Goal: Use online tool/utility: Utilize a website feature to perform a specific function

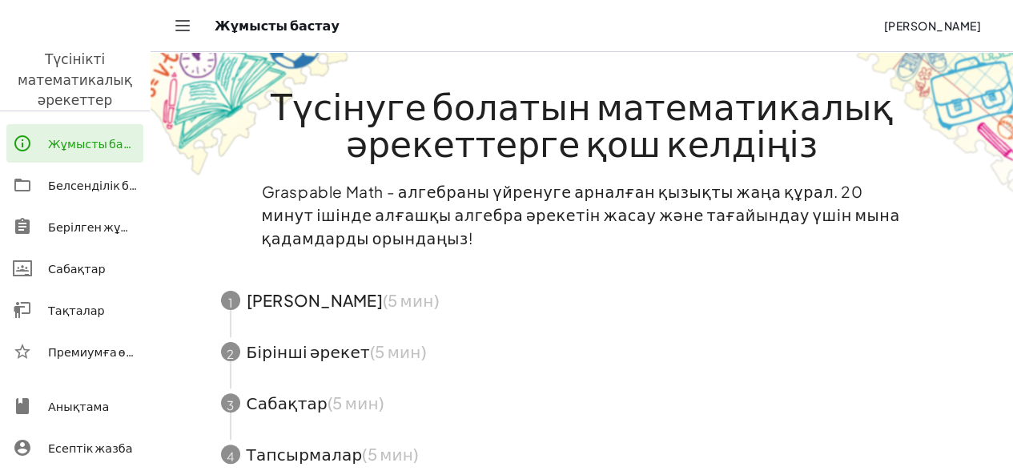
click at [587, 369] on span "button" at bounding box center [582, 351] width 761 height 51
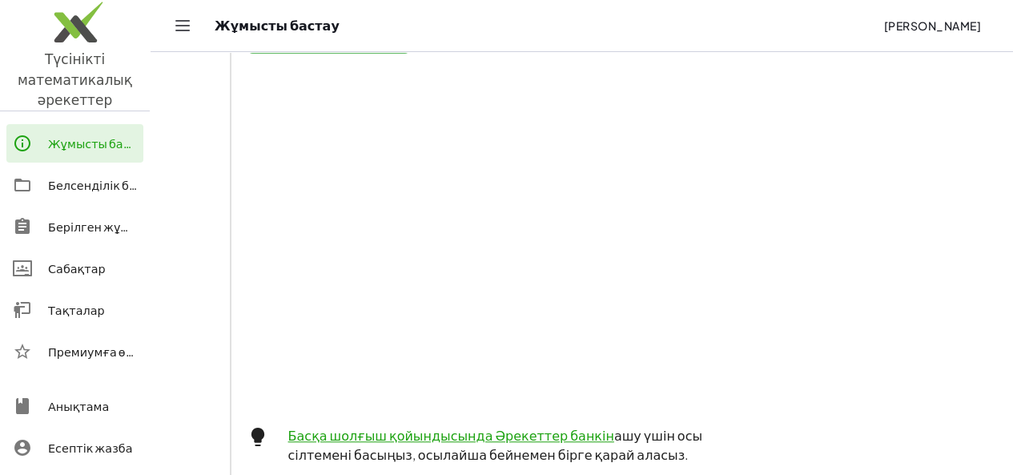
scroll to position [192, 0]
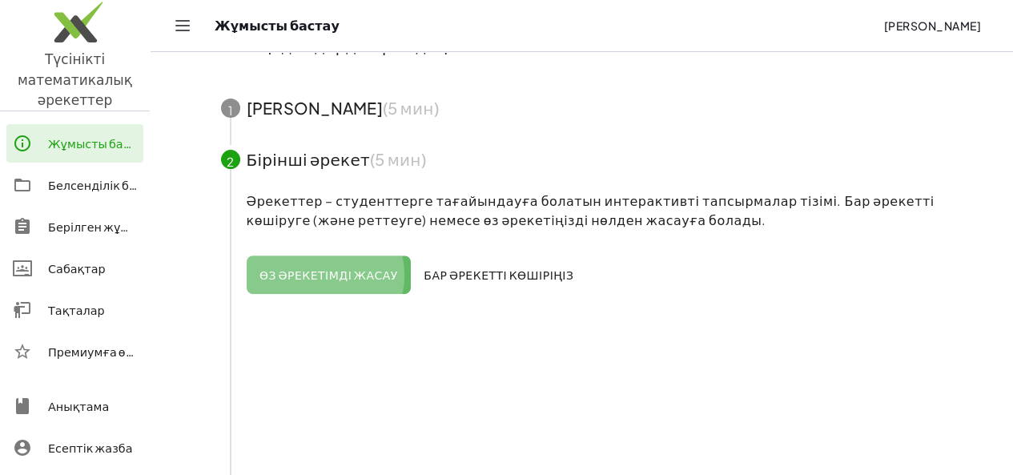
click at [328, 272] on font "Өз әрекетімді жасау" at bounding box center [329, 275] width 139 height 14
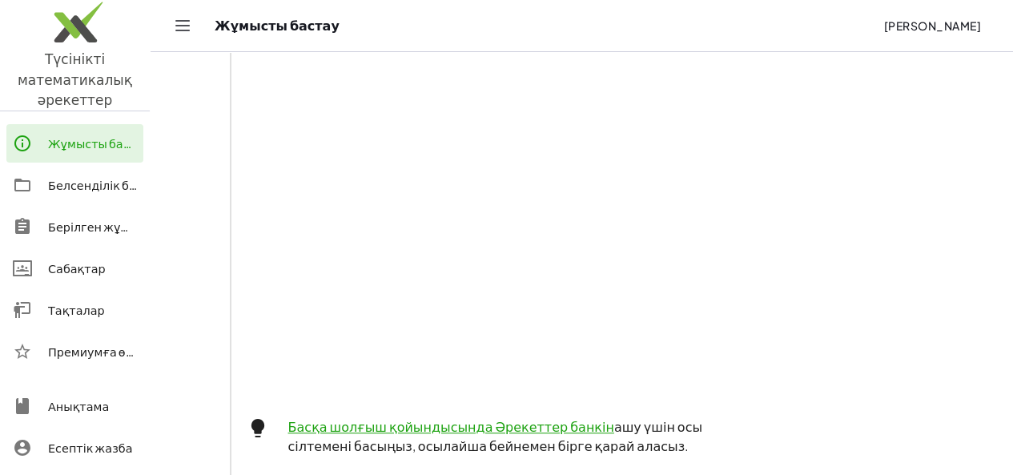
scroll to position [352, 0]
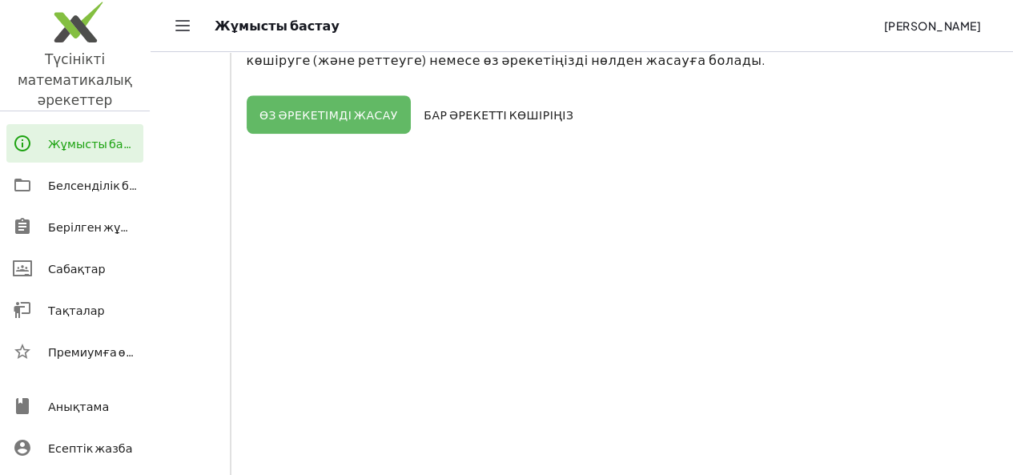
click at [120, 136] on font "Жұмысты бастау" at bounding box center [99, 143] width 102 height 14
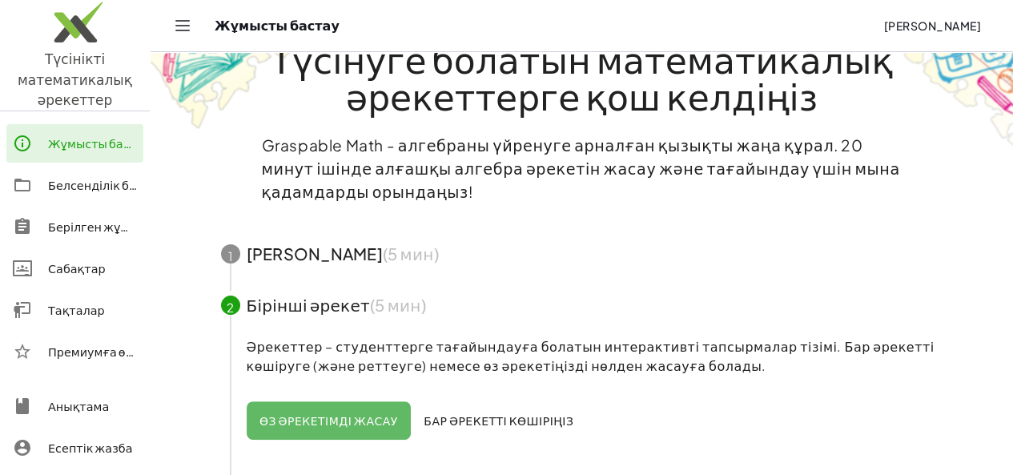
scroll to position [80, 0]
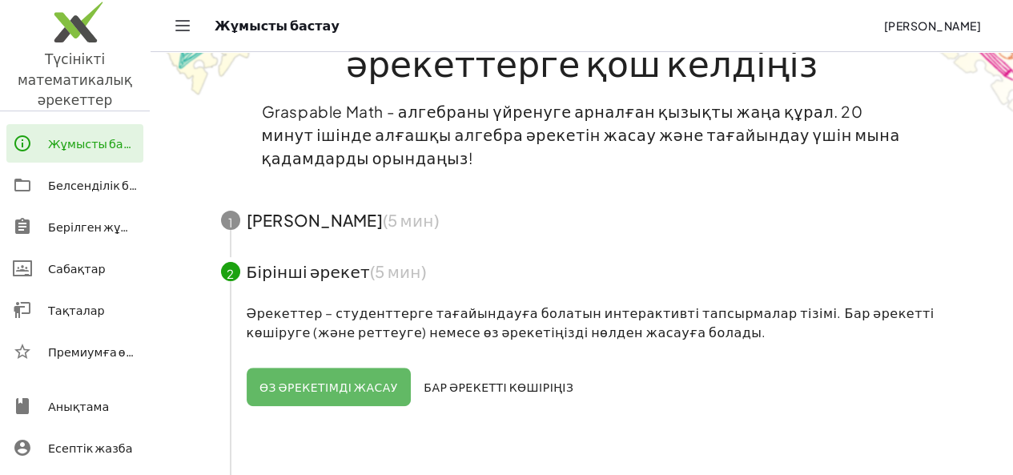
click at [252, 217] on span "button" at bounding box center [582, 220] width 761 height 51
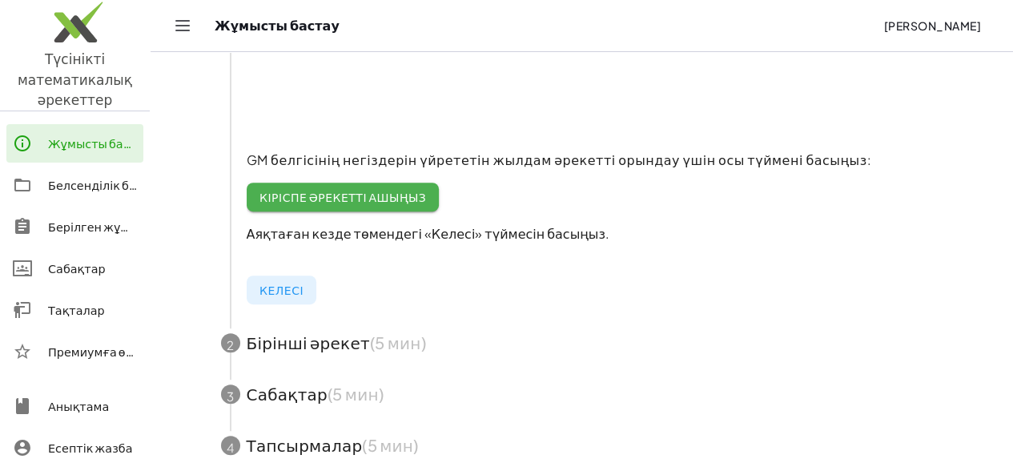
scroll to position [320, 0]
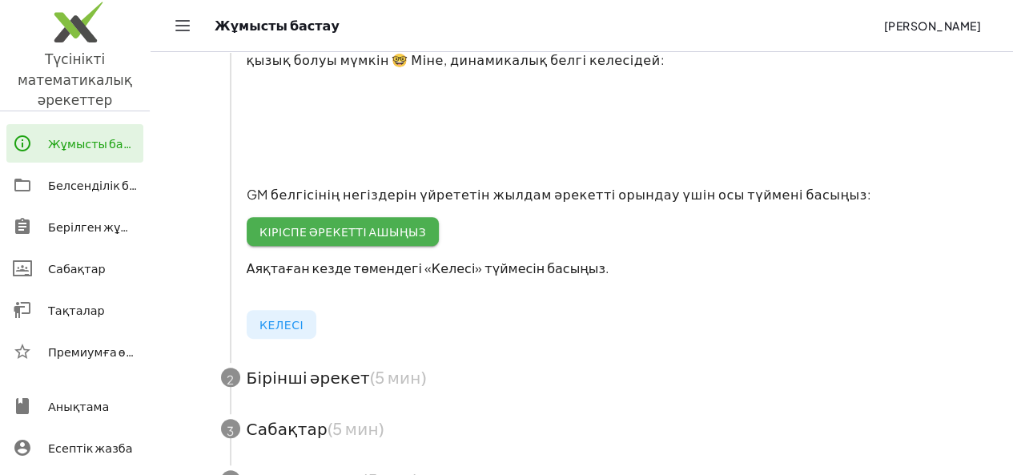
click at [230, 377] on font "2" at bounding box center [230, 378] width 7 height 15
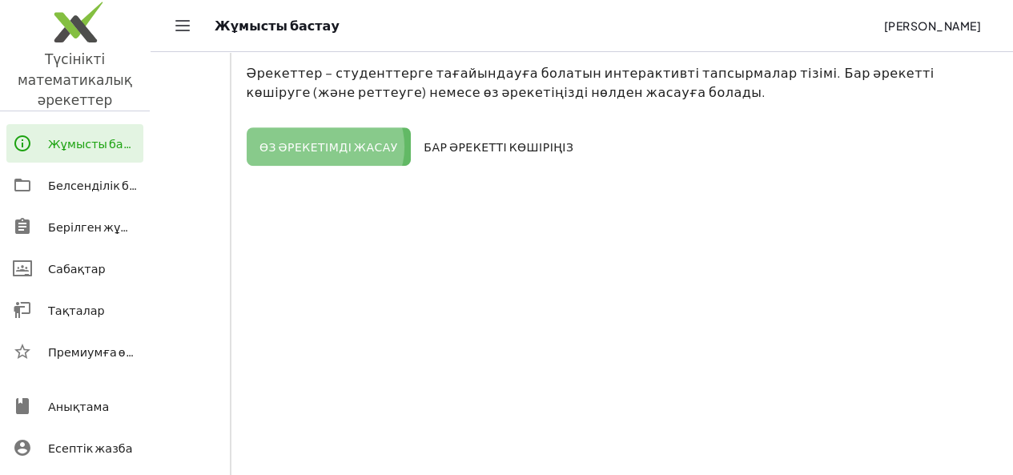
click at [308, 139] on button "Өз әрекетімді жасау" at bounding box center [329, 146] width 164 height 38
click at [308, 140] on font "Өз әрекетімді жасау" at bounding box center [329, 146] width 139 height 14
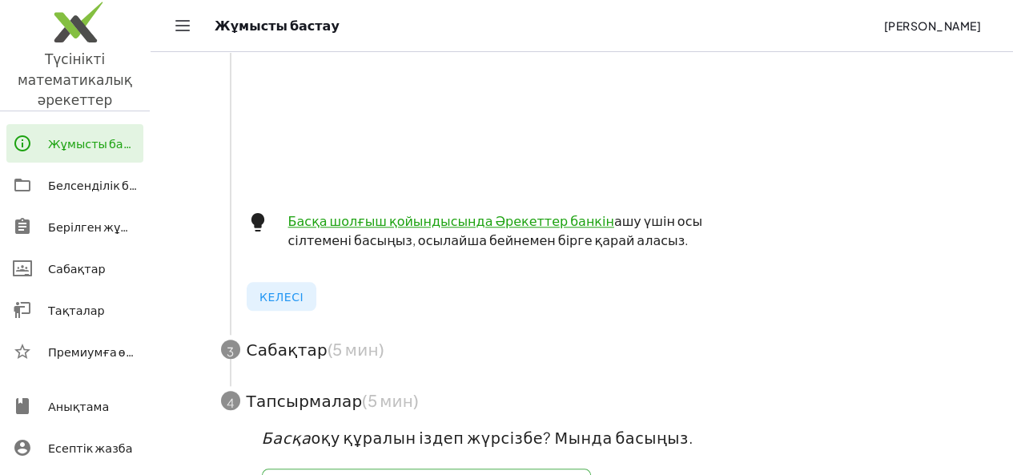
scroll to position [704, 0]
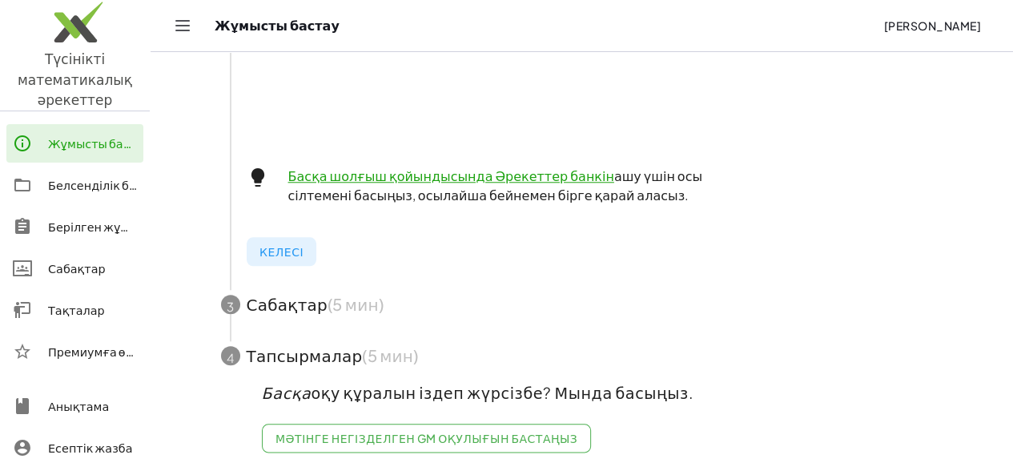
click at [284, 294] on span "button" at bounding box center [582, 304] width 761 height 51
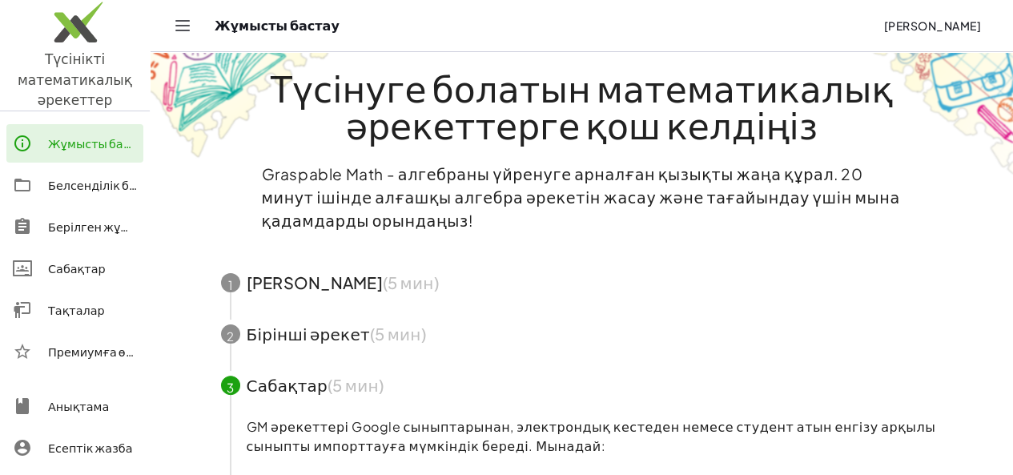
scroll to position [0, 0]
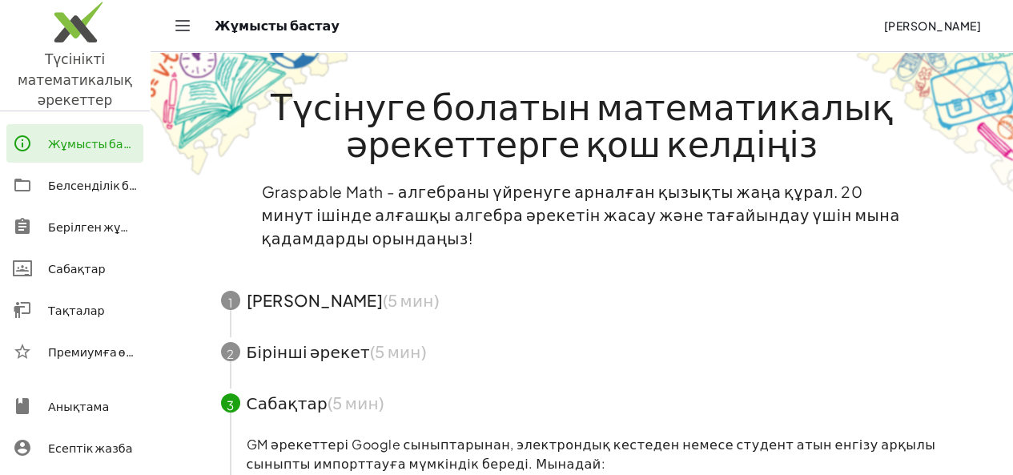
click at [38, 134] on div at bounding box center [30, 143] width 35 height 19
click at [73, 178] on font "Белсенділік банкі" at bounding box center [101, 185] width 106 height 14
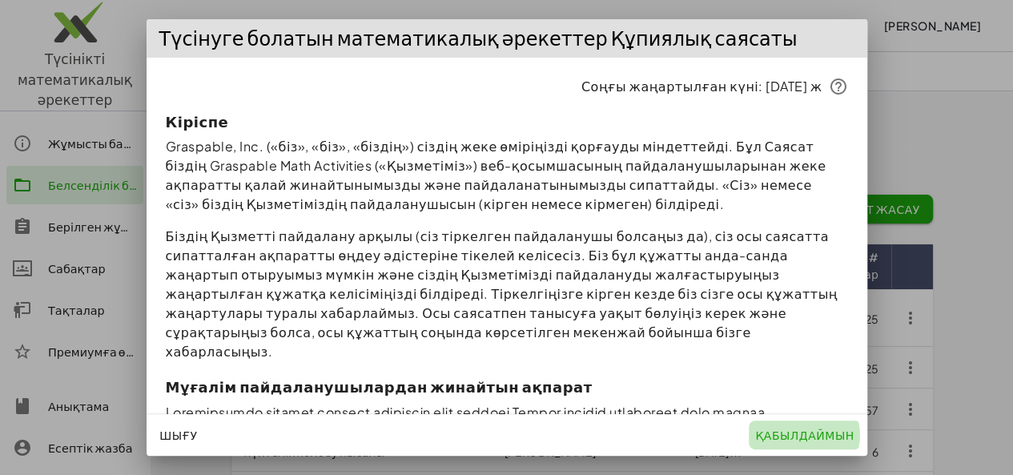
click at [803, 433] on font "қабылдаймын" at bounding box center [804, 435] width 99 height 14
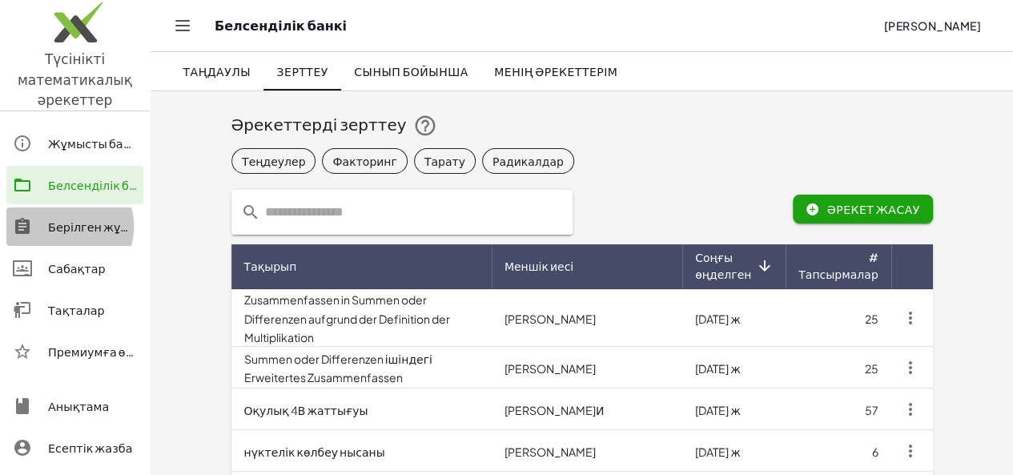
click at [98, 219] on font "Берілген жұмыс" at bounding box center [96, 226] width 97 height 14
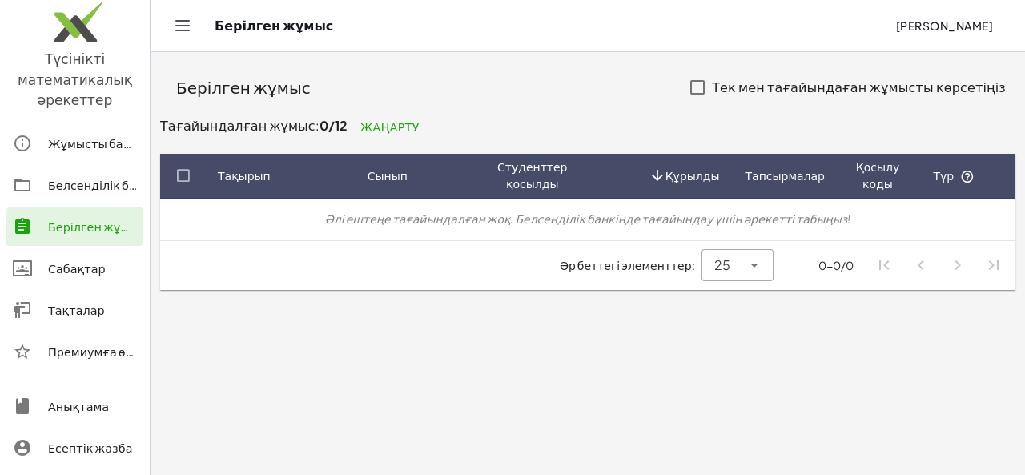
click at [80, 261] on font "Сабақтар" at bounding box center [77, 268] width 58 height 14
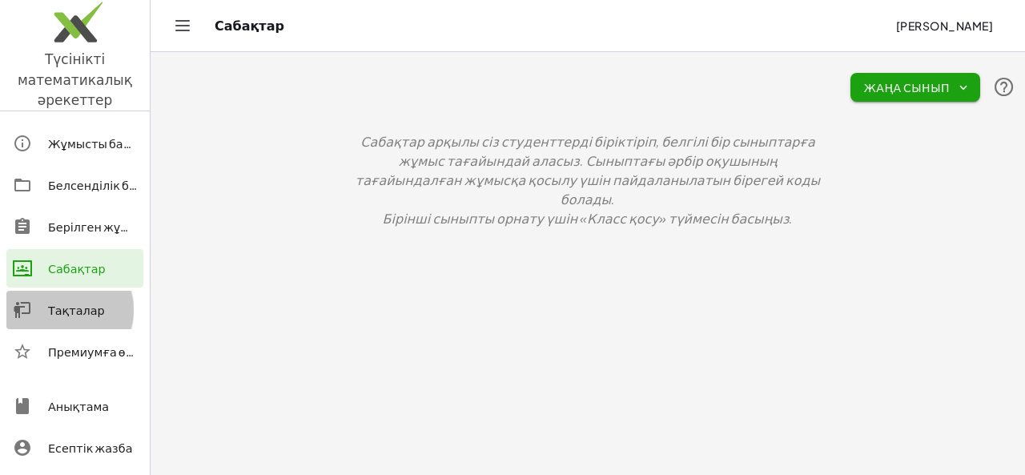
click at [77, 303] on font "Тақталар" at bounding box center [76, 310] width 57 height 14
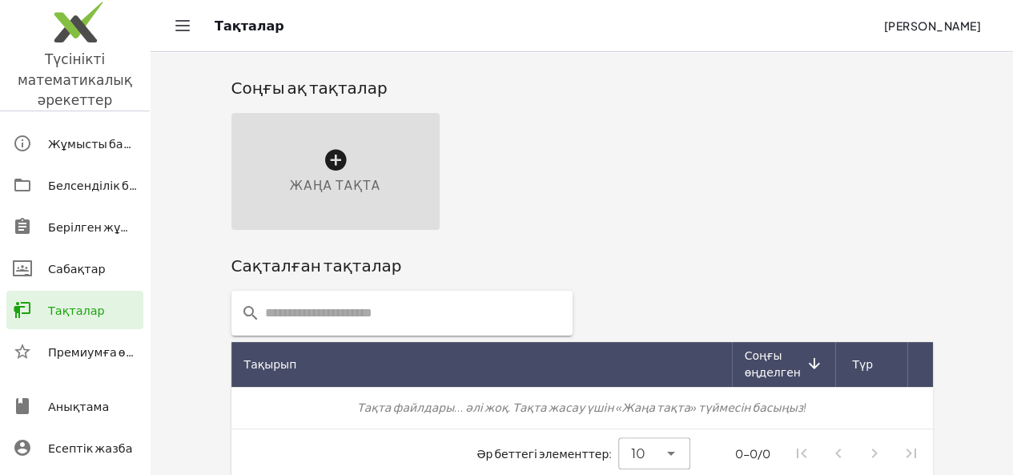
click at [323, 164] on icon at bounding box center [336, 160] width 26 height 26
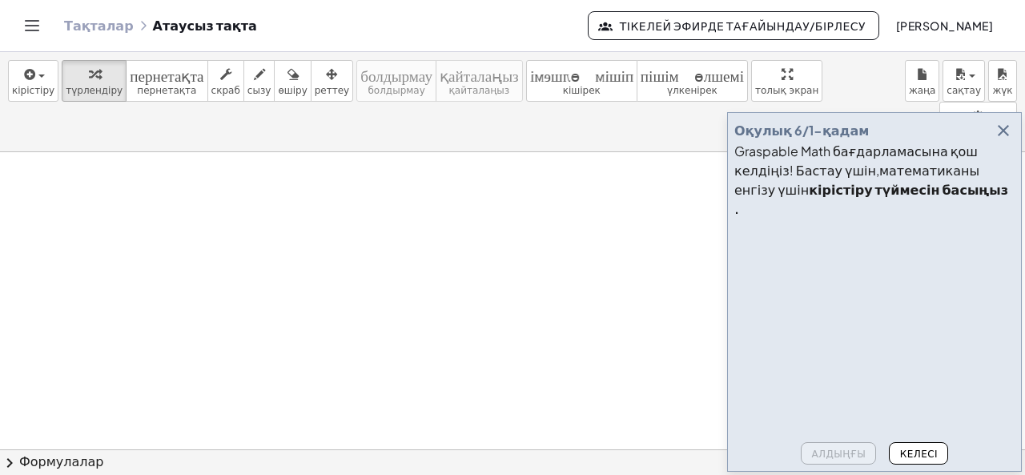
click at [1012, 140] on icon "button" at bounding box center [1003, 130] width 19 height 19
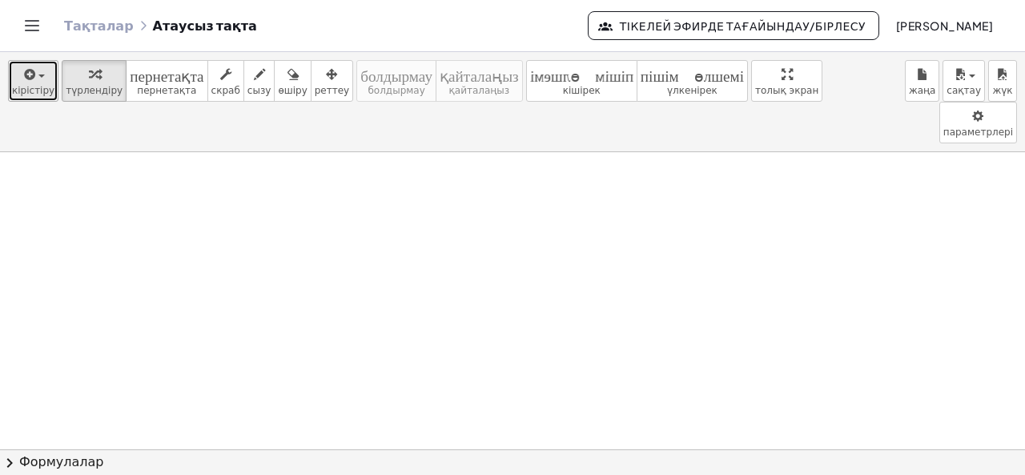
click at [30, 85] on font "кірістіру" at bounding box center [33, 90] width 42 height 11
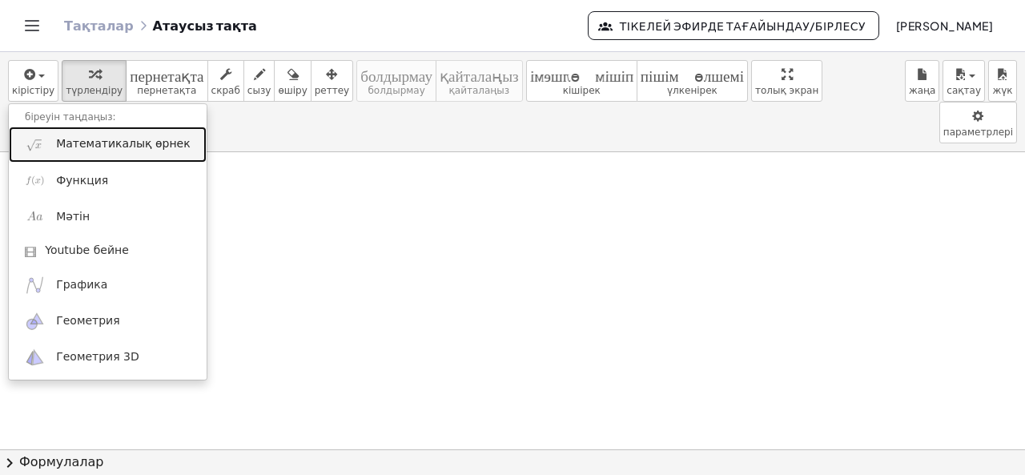
click at [77, 139] on font "Математикалық өрнек" at bounding box center [123, 143] width 134 height 13
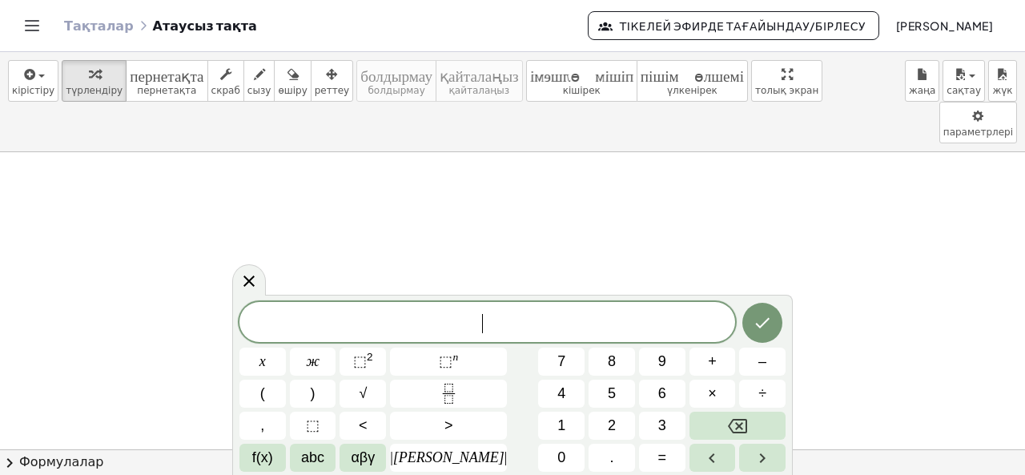
click at [324, 315] on span "​" at bounding box center [487, 323] width 496 height 22
click at [439, 400] on icon "Бөлшек" at bounding box center [449, 394] width 20 height 20
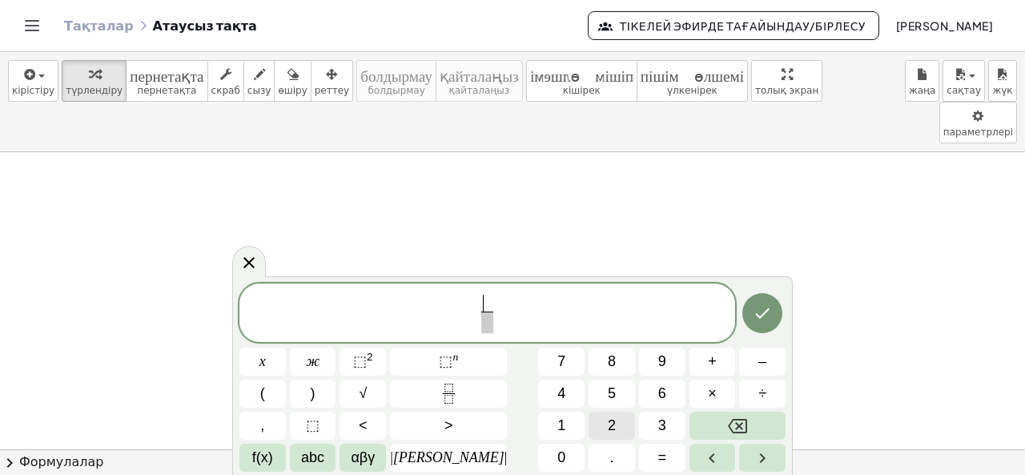
click at [589, 420] on button "2" at bounding box center [612, 426] width 46 height 28
click at [481, 323] on span at bounding box center [487, 323] width 12 height 22
click at [608, 390] on font "5" at bounding box center [612, 393] width 8 height 16
click at [498, 312] on span "2 5 ​ ​" at bounding box center [487, 314] width 496 height 42
click at [708, 360] on font "+" at bounding box center [712, 361] width 9 height 16
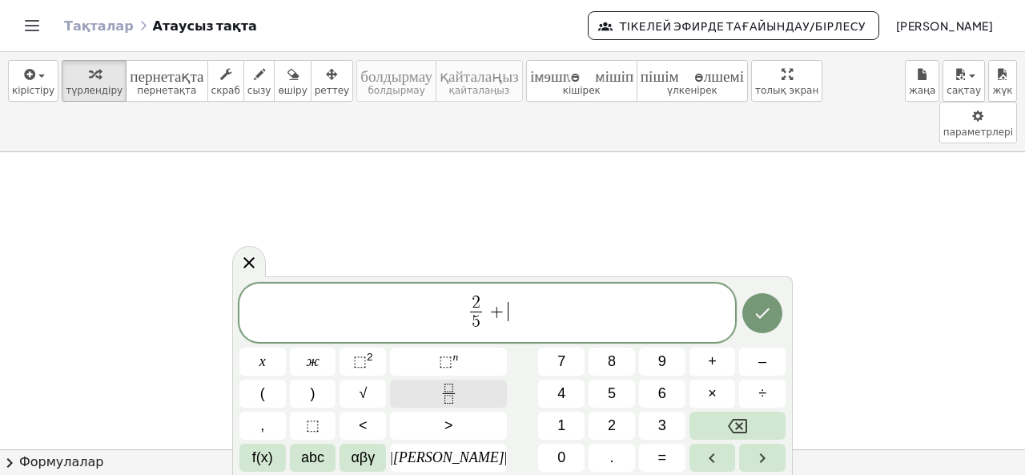
click at [445, 393] on rect "Бөлшек" at bounding box center [449, 393] width 12 height 1
click at [639, 416] on button "3" at bounding box center [662, 426] width 46 height 28
click at [505, 324] on span at bounding box center [508, 323] width 12 height 22
click at [538, 387] on button "4" at bounding box center [561, 394] width 46 height 28
click at [521, 307] on span "2 5 ​ + 3 4 ​ ​" at bounding box center [487, 314] width 496 height 42
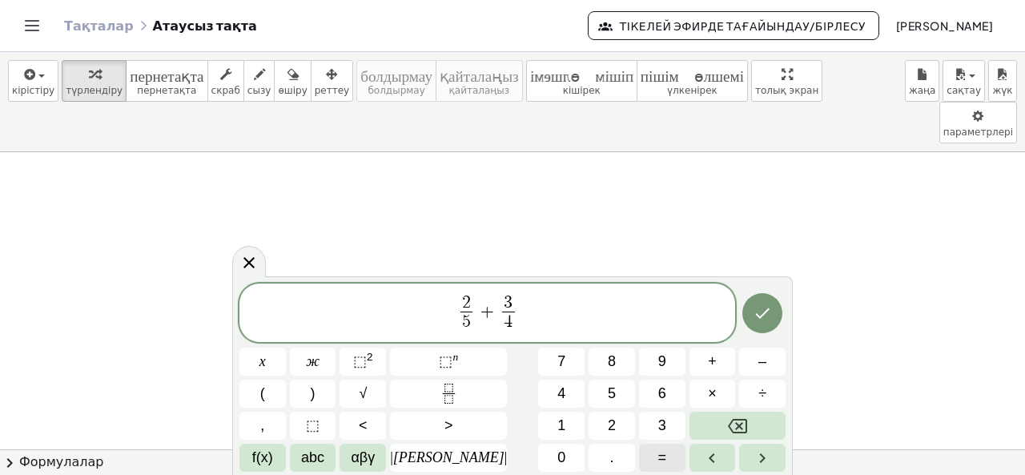
click at [658, 456] on font "=" at bounding box center [662, 457] width 9 height 16
click at [763, 307] on icon "Дайын" at bounding box center [762, 313] width 19 height 19
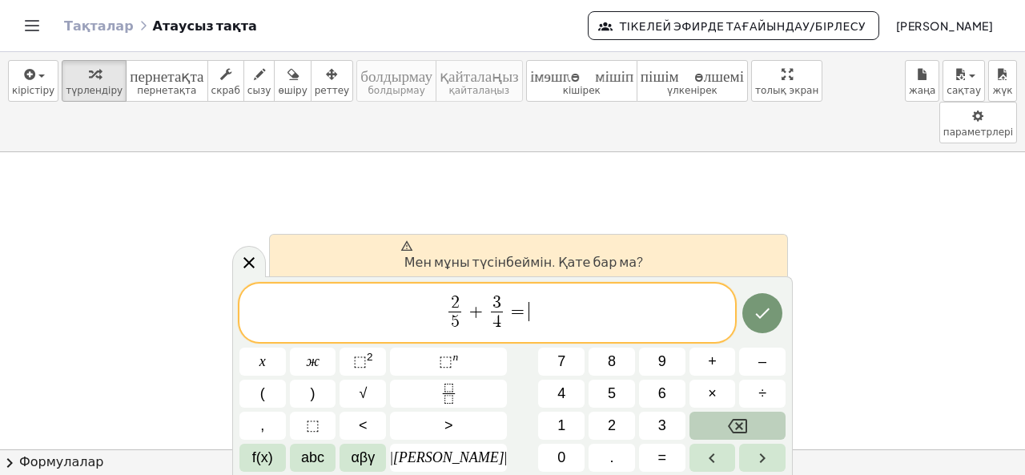
click at [743, 424] on button "Backspace" at bounding box center [738, 426] width 96 height 28
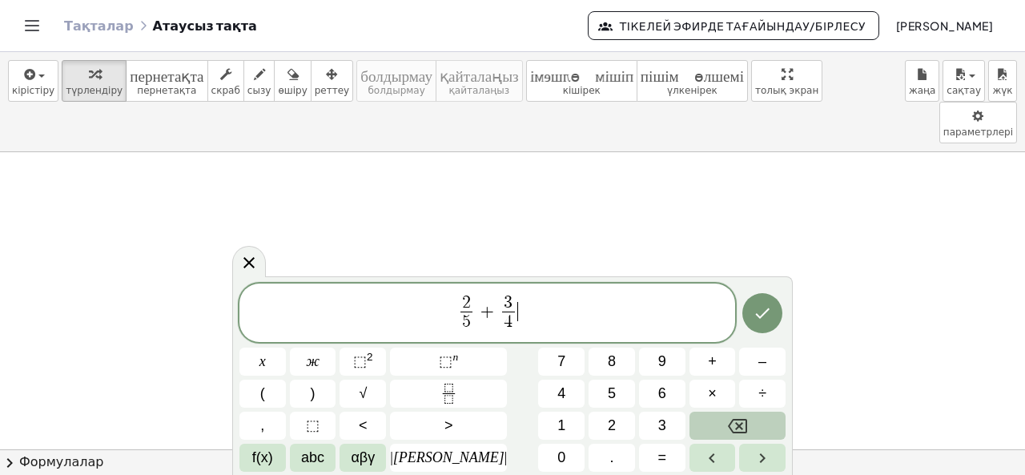
click at [735, 428] on icon "Backspace" at bounding box center [737, 426] width 19 height 19
click at [758, 306] on icon "Дайын" at bounding box center [762, 313] width 19 height 19
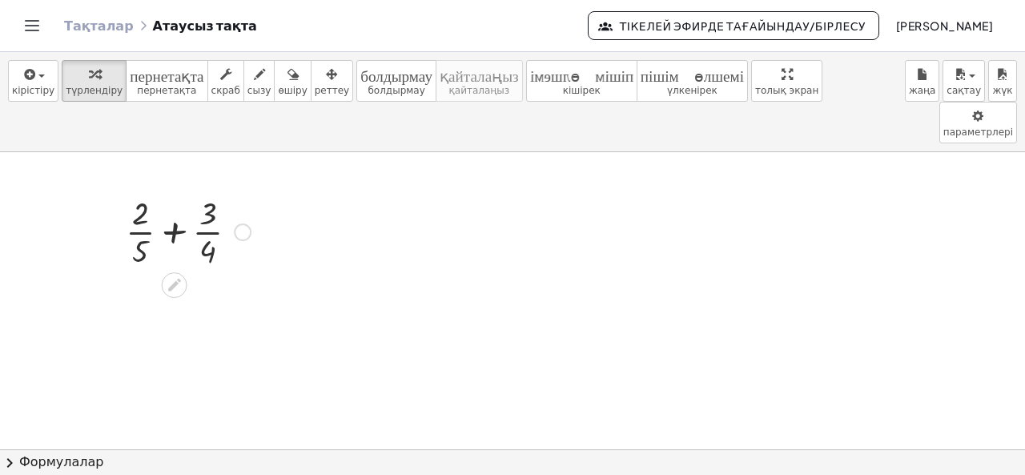
click at [182, 198] on div at bounding box center [188, 231] width 141 height 80
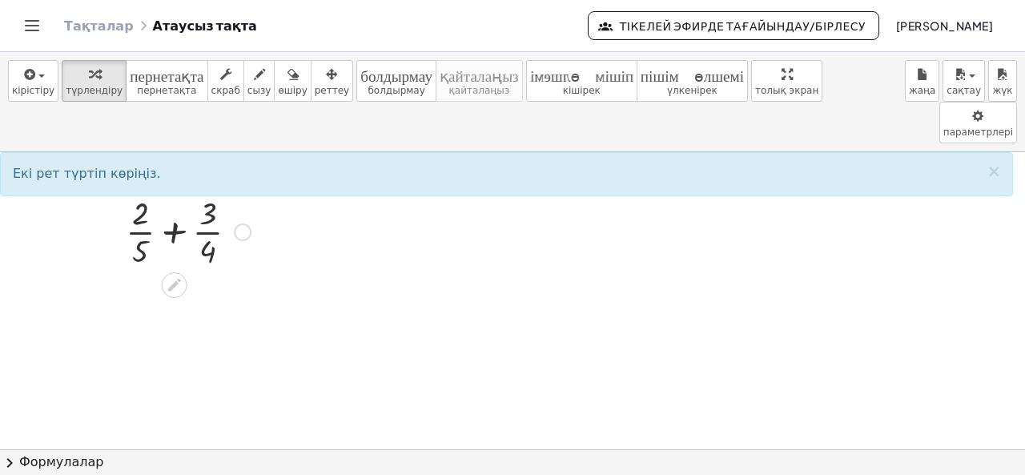
drag, startPoint x: 143, startPoint y: 214, endPoint x: 153, endPoint y: 213, distance: 9.6
click at [143, 212] on div at bounding box center [188, 231] width 141 height 80
click at [207, 214] on div at bounding box center [188, 231] width 141 height 80
drag, startPoint x: 207, startPoint y: 214, endPoint x: 138, endPoint y: 175, distance: 78.9
click at [138, 191] on div at bounding box center [188, 231] width 141 height 80
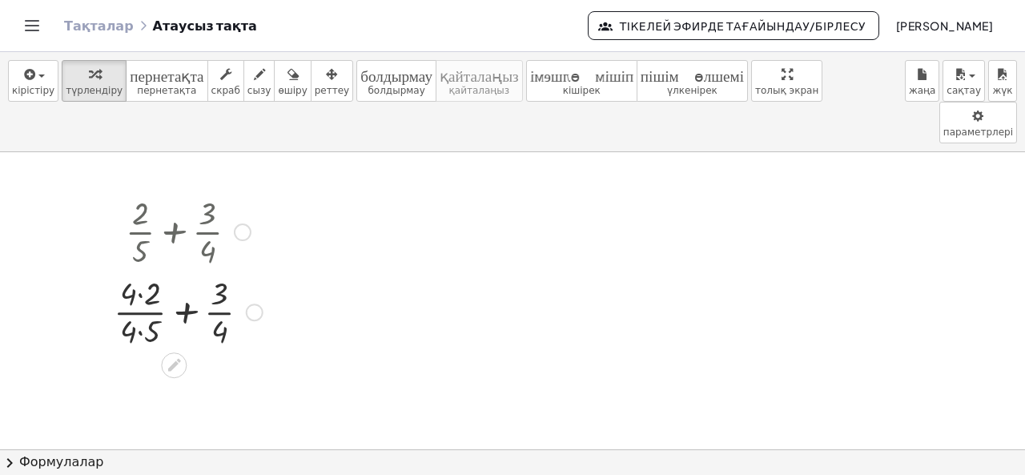
click at [247, 197] on div at bounding box center [188, 231] width 165 height 80
click at [238, 223] on div at bounding box center [243, 232] width 18 height 18
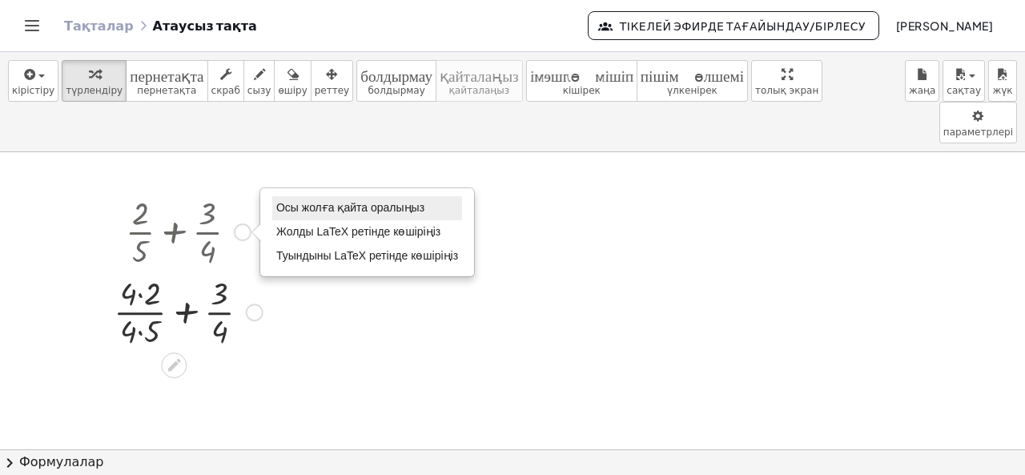
click at [287, 201] on font "Осы жолға қайта оралыңыз" at bounding box center [350, 207] width 148 height 13
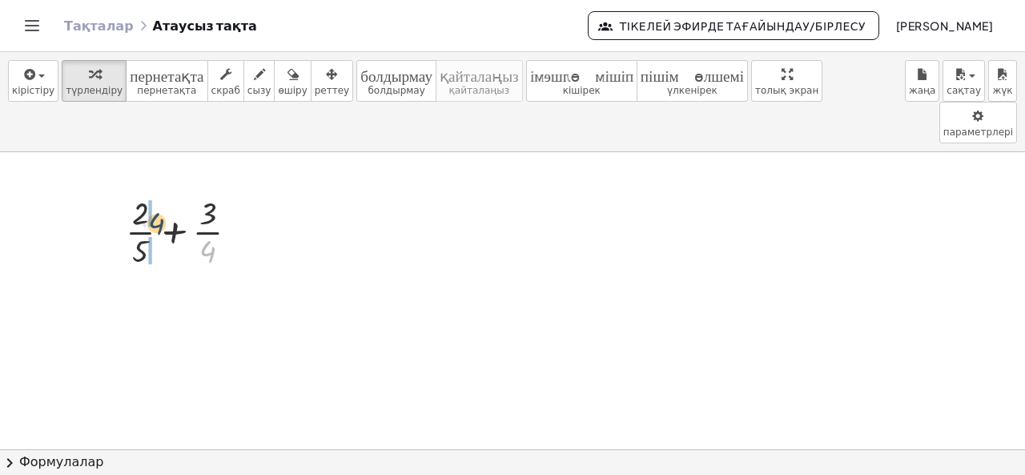
drag, startPoint x: 207, startPoint y: 203, endPoint x: 155, endPoint y: 175, distance: 59.1
click at [155, 191] on div at bounding box center [188, 231] width 141 height 80
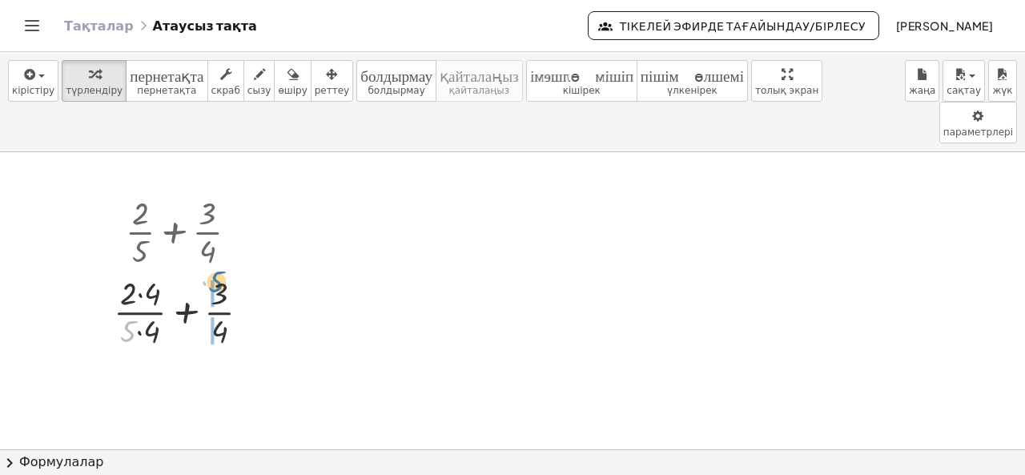
drag, startPoint x: 135, startPoint y: 209, endPoint x: 231, endPoint y: 155, distance: 109.8
click at [174, 232] on div "+ · 2 · 5 + · 3 · 4 · 5 + · 2 · 5 + · 3 · 4 · 4 · 4 Осы жолға қайта оралыңыз Жо…" at bounding box center [174, 232] width 0 height 0
drag, startPoint x: 237, startPoint y: 188, endPoint x: 297, endPoint y: 201, distance: 61.4
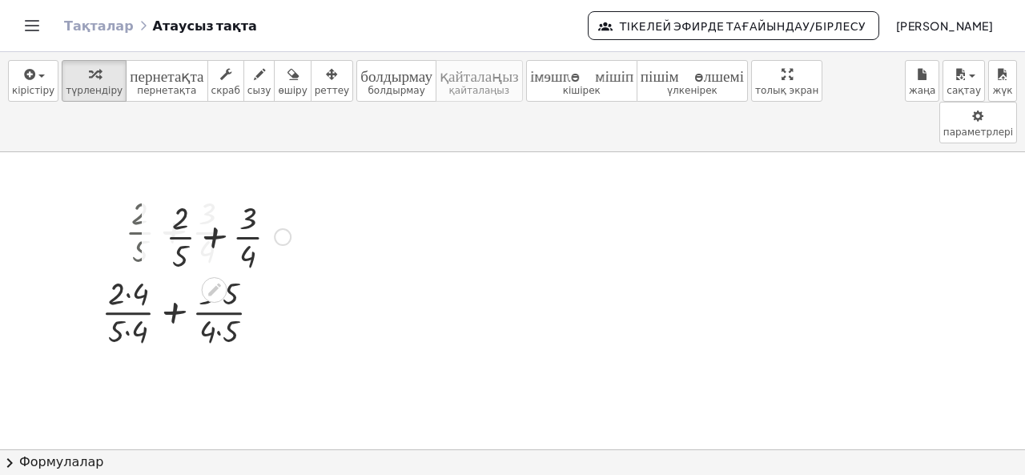
click at [247, 203] on div at bounding box center [228, 235] width 141 height 80
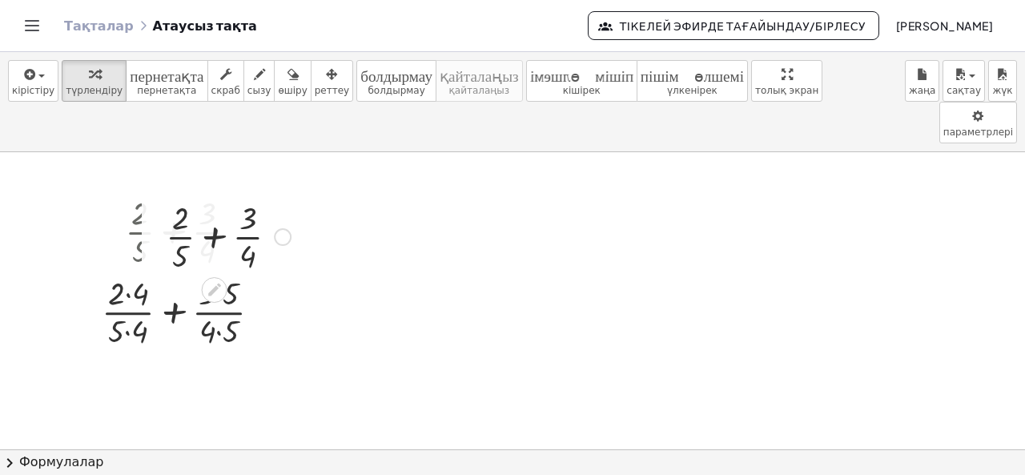
click at [165, 191] on div at bounding box center [154, 235] width 24 height 88
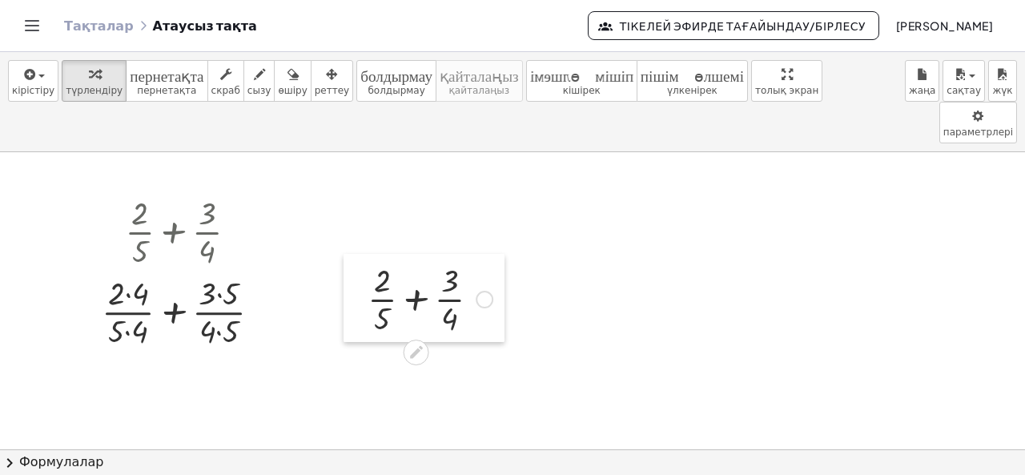
drag, startPoint x: 192, startPoint y: 209, endPoint x: 360, endPoint y: 251, distance: 173.3
click at [360, 254] on div at bounding box center [356, 298] width 24 height 88
click at [256, 304] on div at bounding box center [261, 313] width 18 height 18
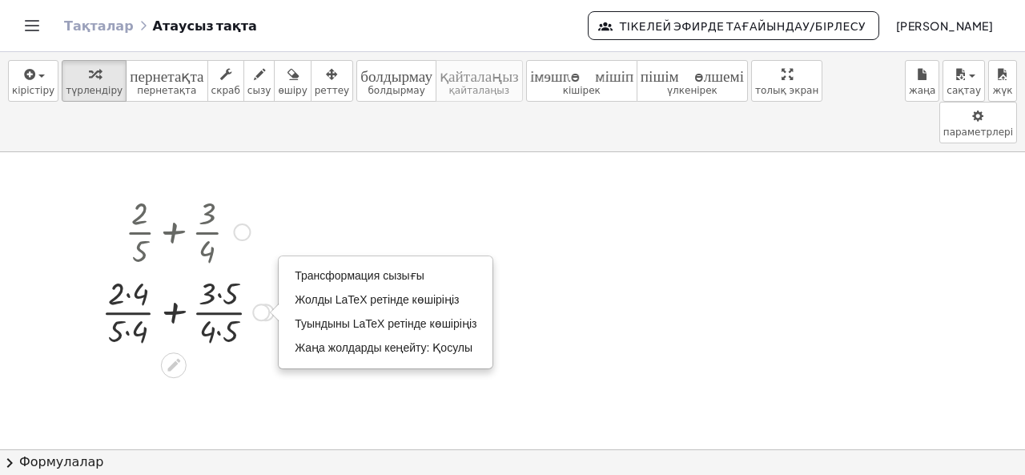
click at [268, 304] on div "Трансформация сызығы Жолды LaTeX ретінде көшіріңіз Туындыны LaTeX ретінде көшір…" at bounding box center [261, 313] width 18 height 18
click at [244, 223] on div at bounding box center [242, 232] width 18 height 18
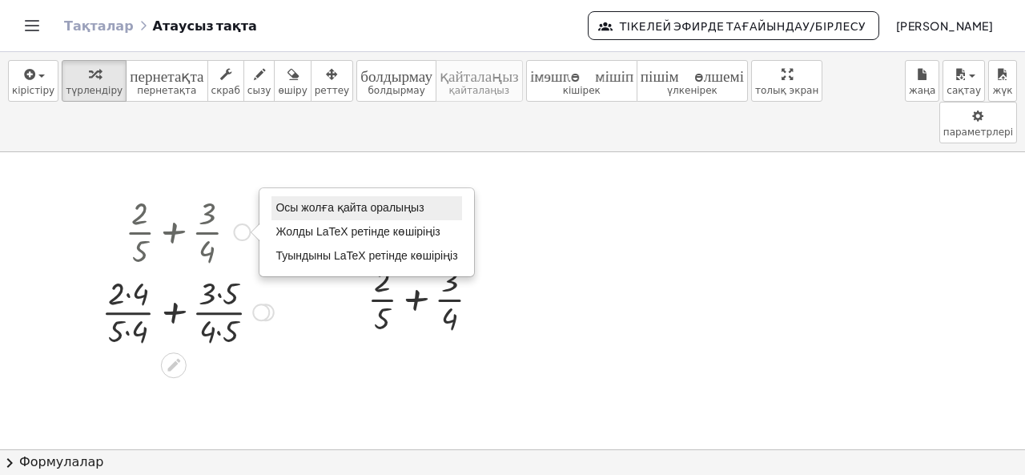
click at [304, 201] on font "Осы жолға қайта оралыңыз" at bounding box center [350, 207] width 148 height 13
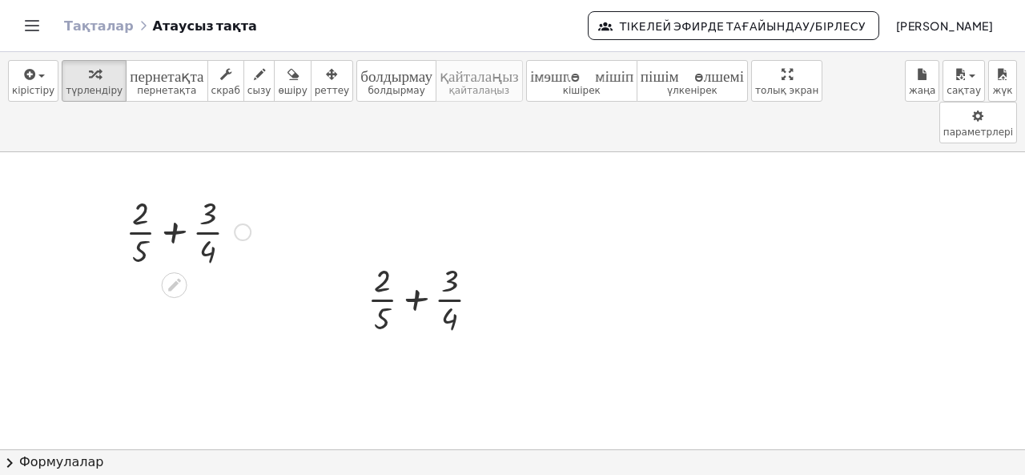
click at [243, 223] on div "Осы жолға қайта оралыңыз Жолды LaTeX ретінде көшіріңіз Туындыны LaTeX ретінде к…" at bounding box center [243, 232] width 18 height 18
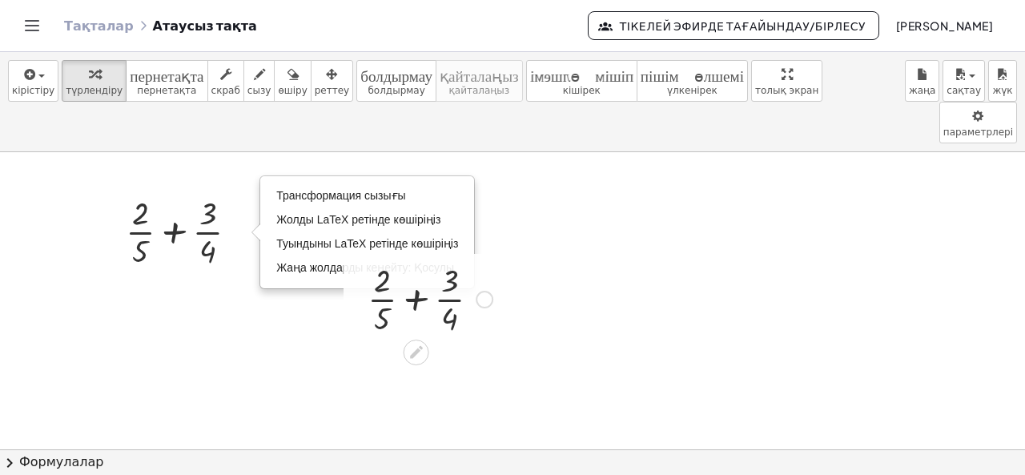
click at [440, 263] on div at bounding box center [430, 298] width 141 height 80
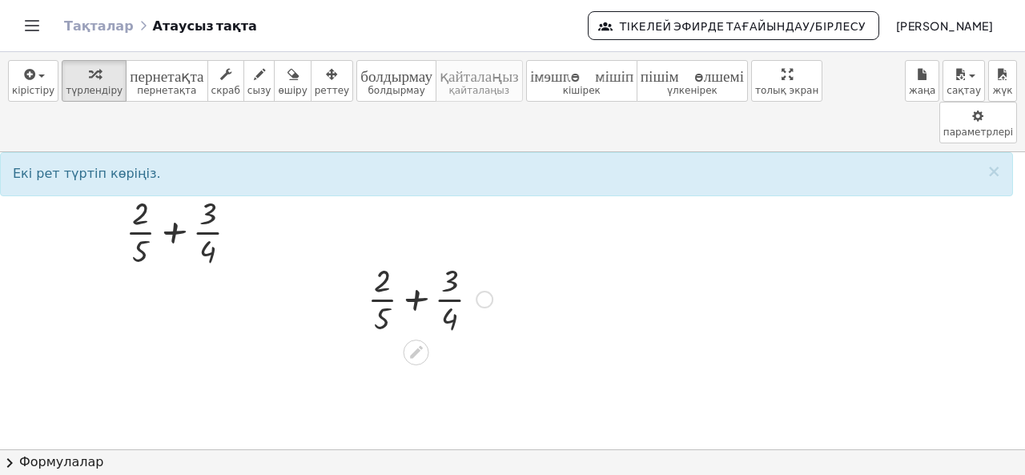
click at [486, 291] on div at bounding box center [485, 300] width 18 height 18
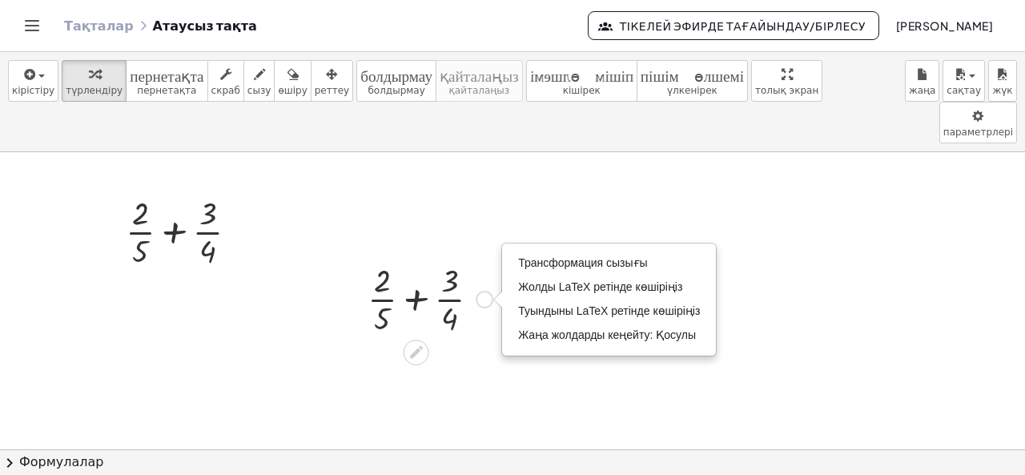
drag, startPoint x: 424, startPoint y: 306, endPoint x: 428, endPoint y: 231, distance: 74.6
click at [417, 300] on div "+ · 2 · 5 + · 3 · 4 Трансформация сызығы Жолды LaTeX ретінде көшіріңіз Туындыны…" at bounding box center [417, 300] width 0 height 0
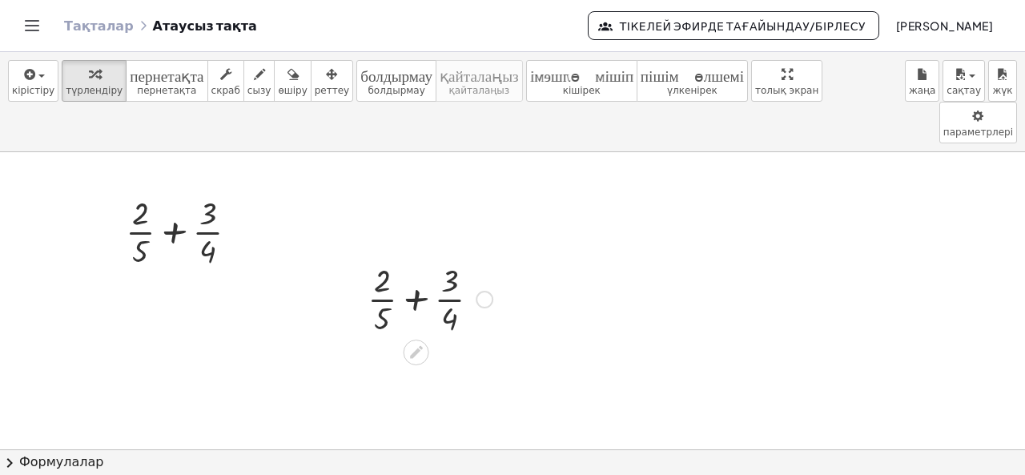
click at [383, 260] on div at bounding box center [430, 298] width 141 height 80
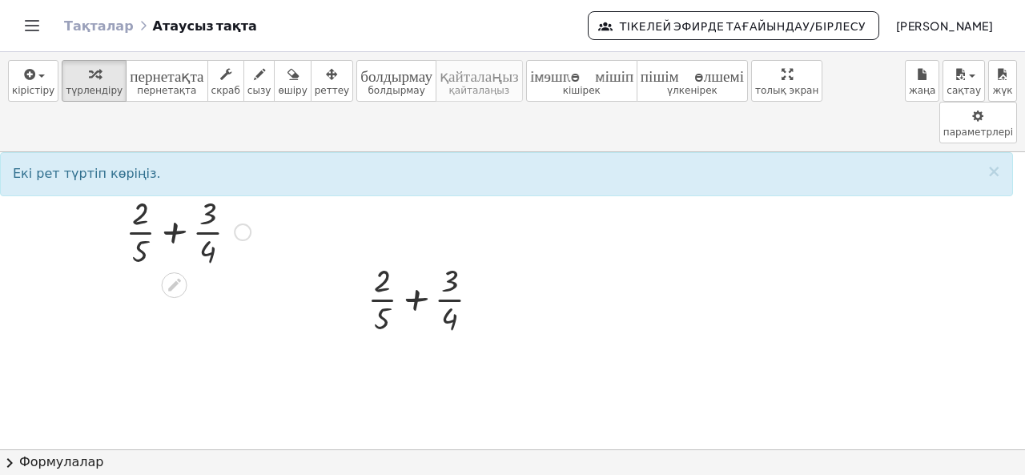
drag, startPoint x: 207, startPoint y: 199, endPoint x: 133, endPoint y: 177, distance: 77.0
click at [139, 191] on div at bounding box center [188, 231] width 141 height 80
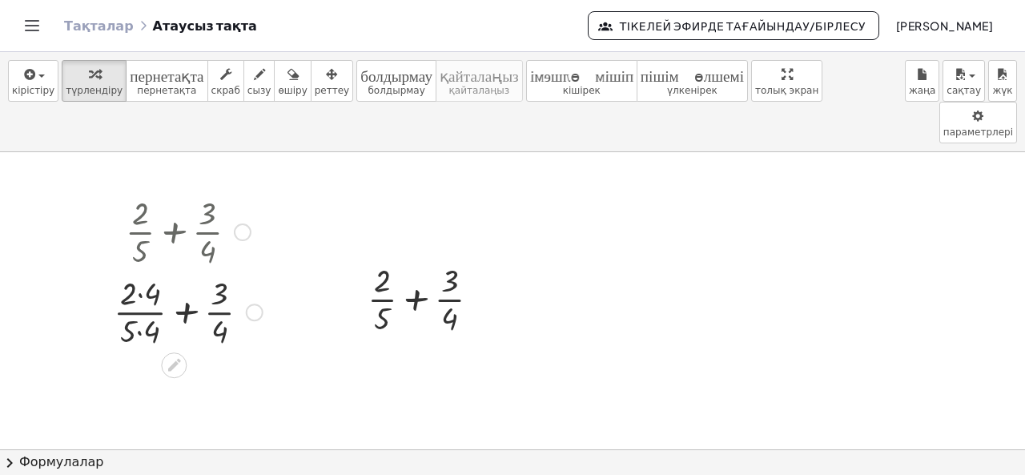
drag, startPoint x: 128, startPoint y: 201, endPoint x: 216, endPoint y: 178, distance: 91.1
click at [216, 191] on div at bounding box center [188, 231] width 165 height 80
drag, startPoint x: 171, startPoint y: 206, endPoint x: 252, endPoint y: 178, distance: 84.9
click at [252, 191] on div at bounding box center [188, 231] width 165 height 80
drag, startPoint x: 216, startPoint y: 206, endPoint x: 244, endPoint y: 234, distance: 39.6
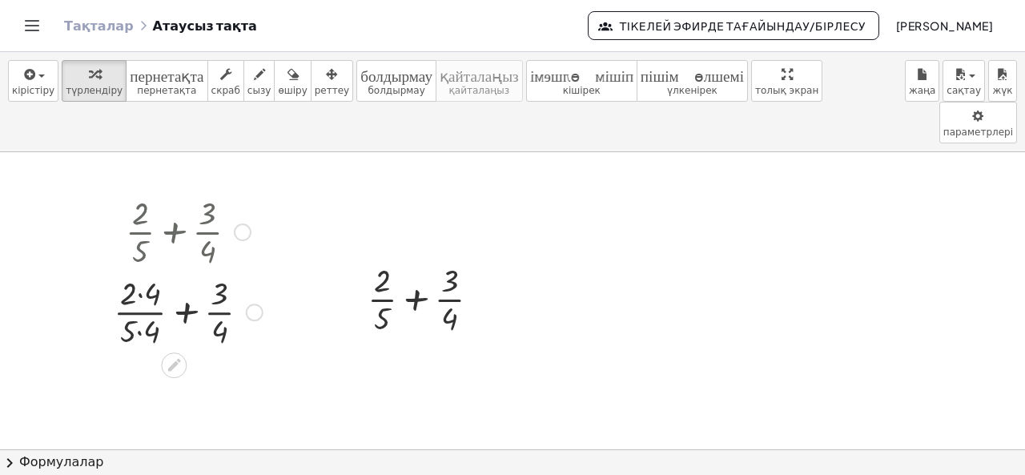
click at [217, 207] on div at bounding box center [188, 231] width 165 height 80
click at [263, 271] on div at bounding box center [188, 311] width 165 height 80
click at [209, 275] on div at bounding box center [188, 311] width 165 height 80
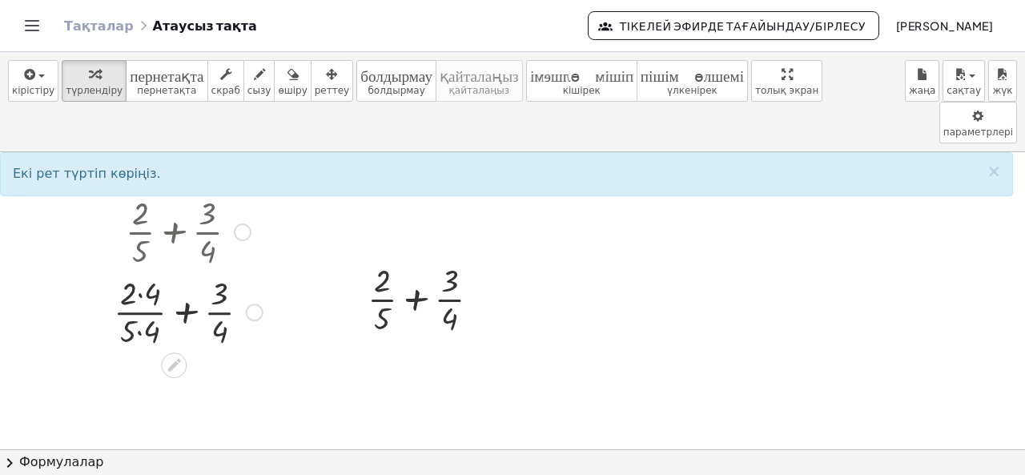
click at [243, 223] on div at bounding box center [243, 232] width 18 height 18
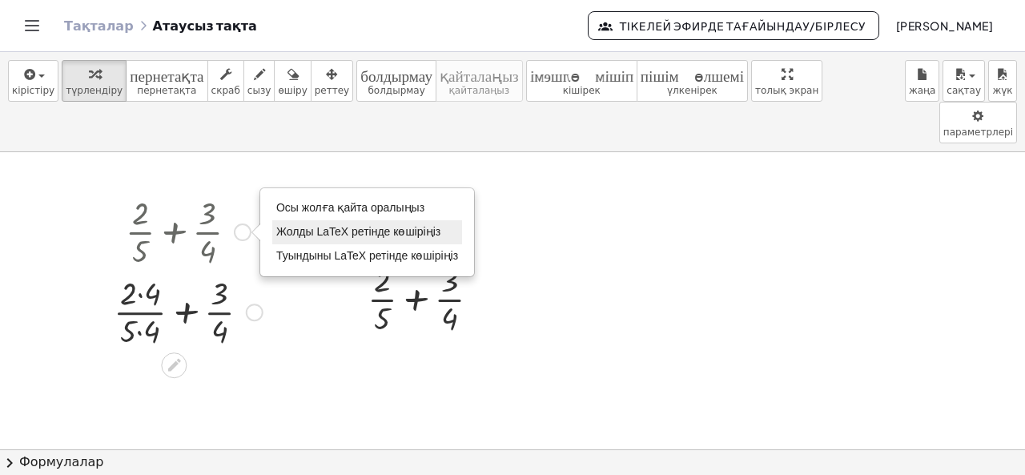
click at [294, 225] on font "Жолды LaTeX ретінде көшіріңіз" at bounding box center [358, 231] width 164 height 13
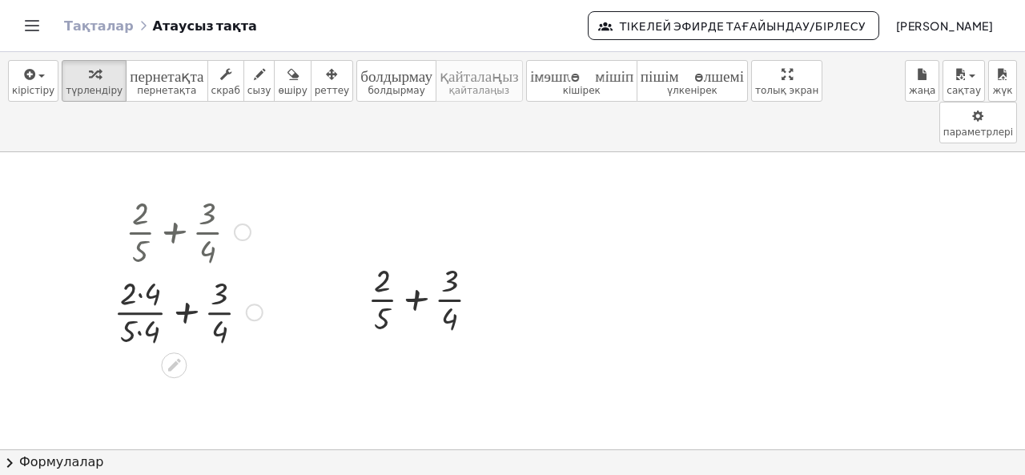
click at [244, 223] on div "Көшірілген done" at bounding box center [243, 232] width 18 height 18
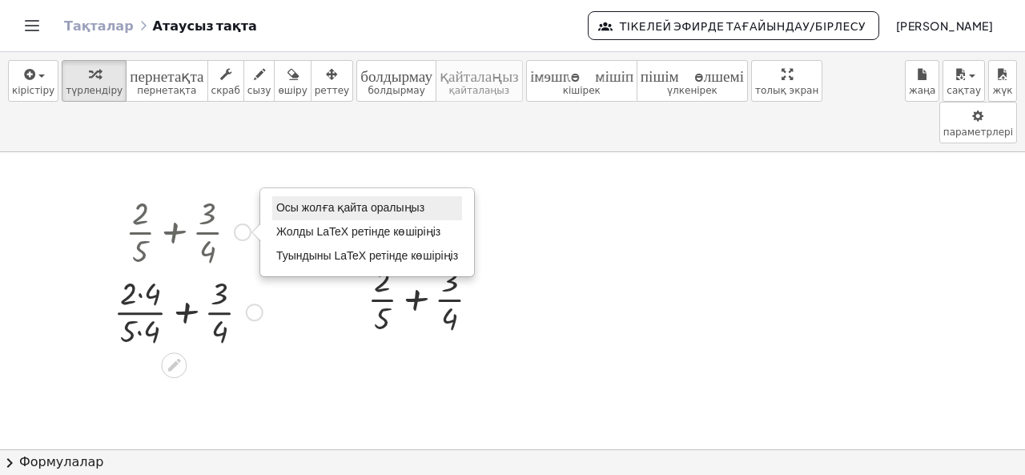
click at [295, 201] on font "Осы жолға қайта оралыңыз" at bounding box center [350, 207] width 148 height 13
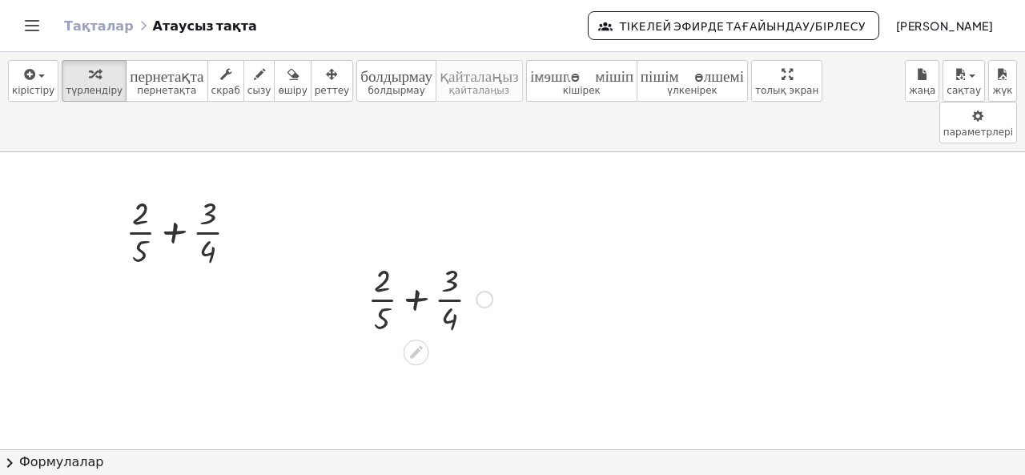
click at [426, 258] on div at bounding box center [430, 298] width 141 height 80
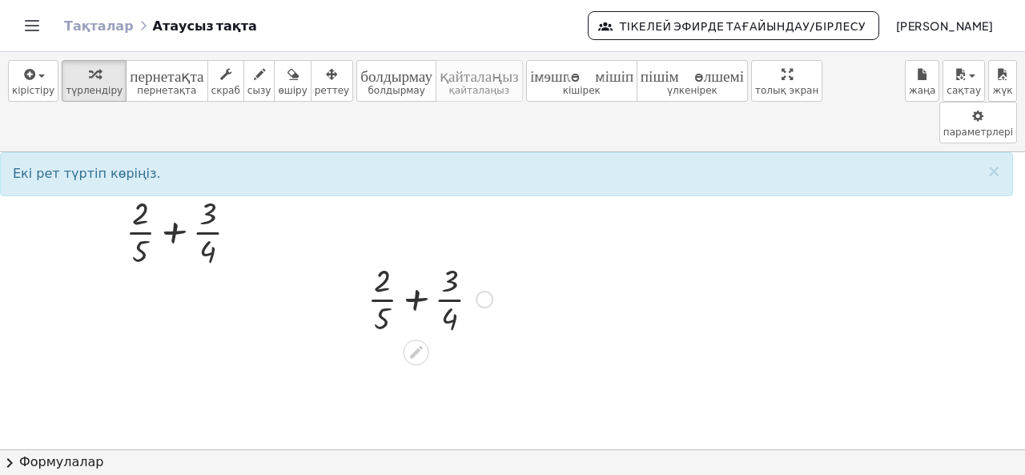
click at [419, 258] on div at bounding box center [430, 298] width 141 height 80
click at [483, 291] on div "Трансформация сызығы Жолды LaTeX ретінде көшіріңіз Туындыны LaTeX ретінде көшір…" at bounding box center [485, 300] width 18 height 18
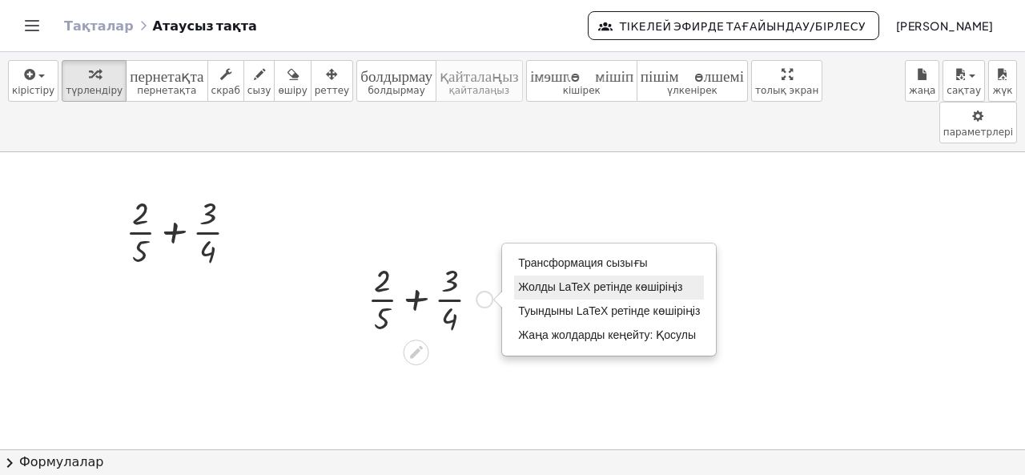
click at [543, 280] on font "Жолды LaTeX ретінде көшіріңіз" at bounding box center [600, 286] width 164 height 13
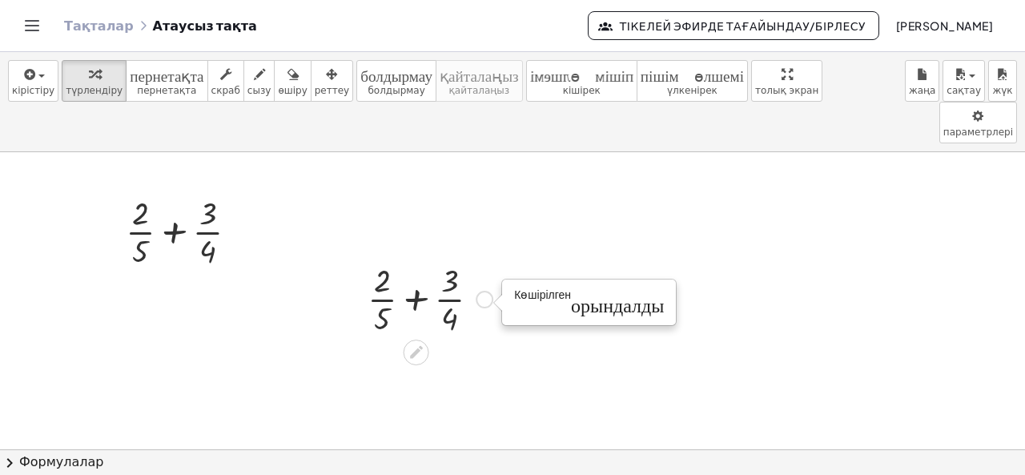
click at [584, 293] on font "орындалды" at bounding box center [617, 302] width 93 height 19
click at [458, 258] on div at bounding box center [430, 298] width 141 height 80
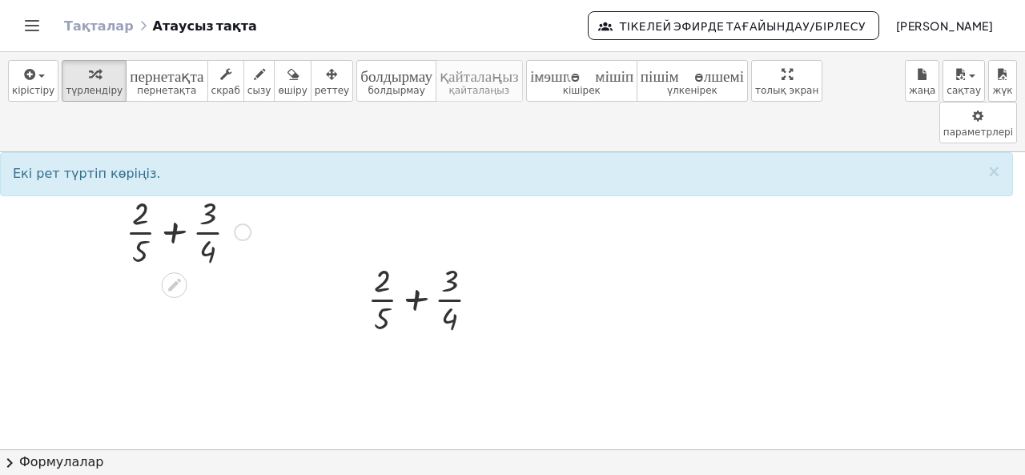
click at [209, 204] on div at bounding box center [188, 231] width 141 height 80
click at [139, 203] on div at bounding box center [188, 231] width 141 height 80
click at [214, 191] on div at bounding box center [188, 231] width 141 height 80
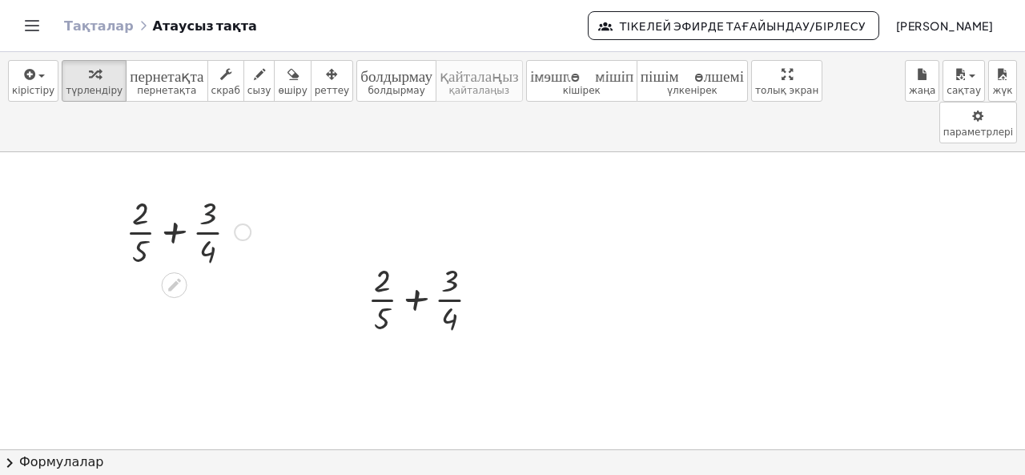
click at [215, 201] on div at bounding box center [188, 231] width 141 height 80
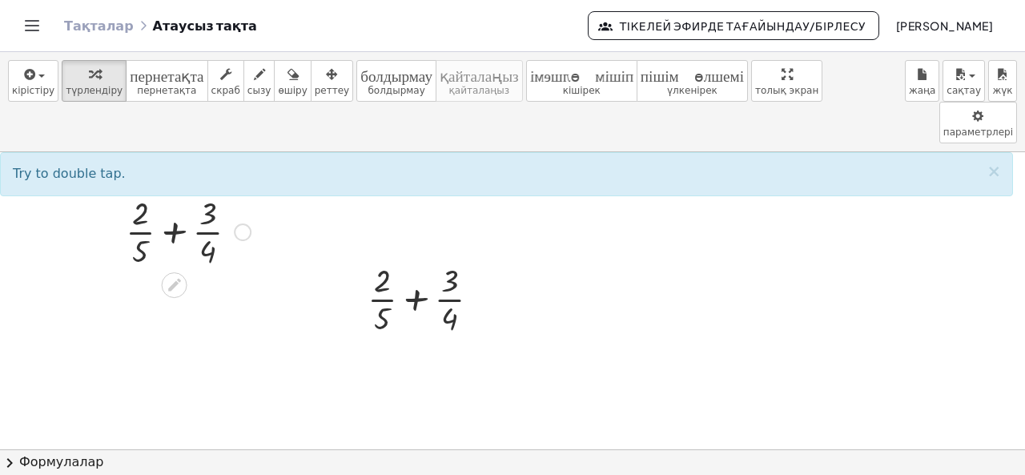
click at [139, 191] on div at bounding box center [188, 231] width 141 height 80
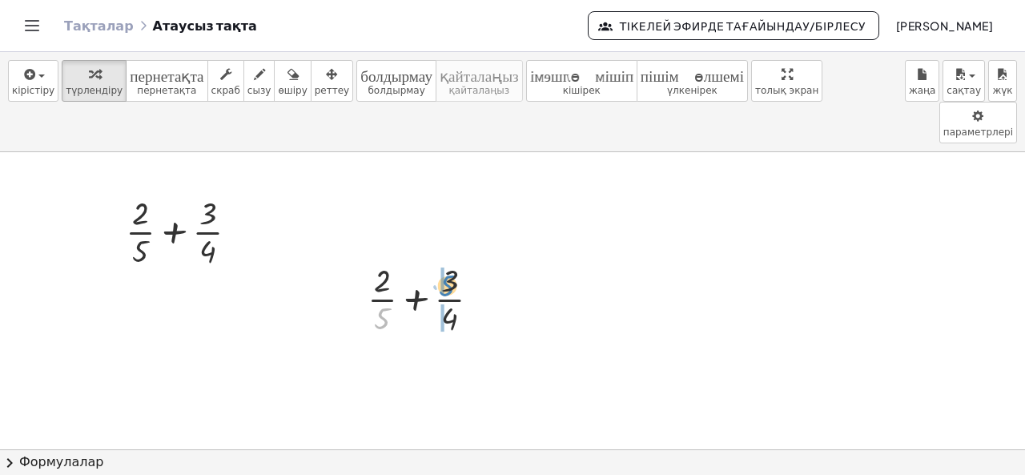
drag, startPoint x: 376, startPoint y: 268, endPoint x: 442, endPoint y: 252, distance: 68.6
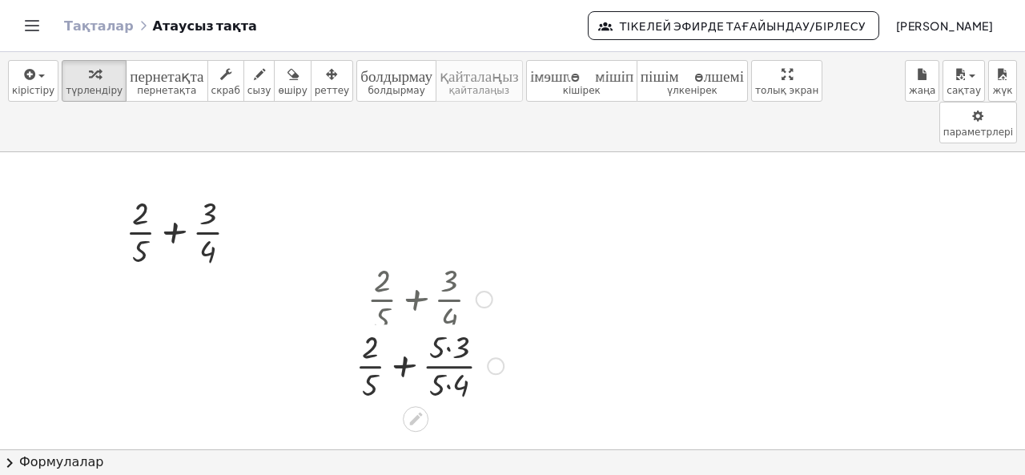
click at [469, 268] on div at bounding box center [430, 298] width 164 height 80
drag, startPoint x: 458, startPoint y: 273, endPoint x: 384, endPoint y: 241, distance: 80.4
click at [384, 258] on div at bounding box center [430, 298] width 164 height 80
drag, startPoint x: 449, startPoint y: 268, endPoint x: 380, endPoint y: 241, distance: 74.1
click at [380, 258] on div at bounding box center [430, 298] width 164 height 80
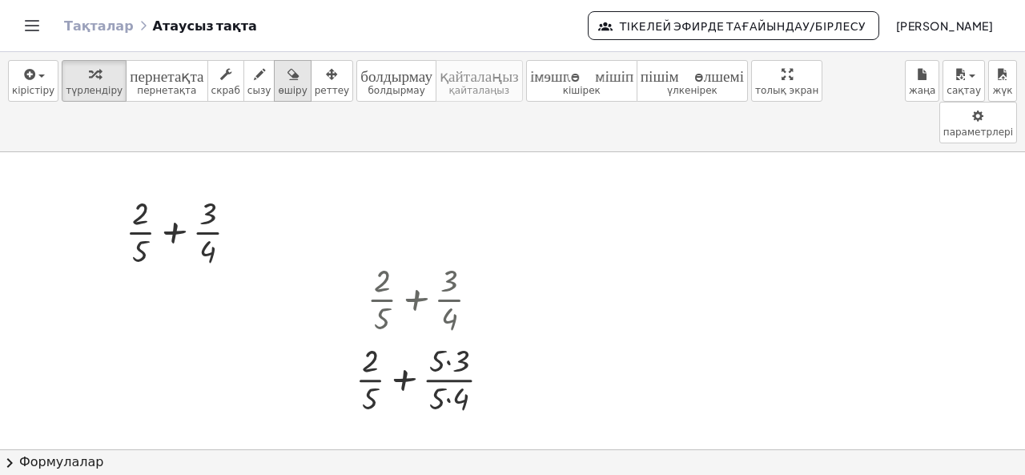
click at [288, 78] on icon "button" at bounding box center [293, 74] width 11 height 19
click at [278, 73] on div "button" at bounding box center [292, 73] width 29 height 19
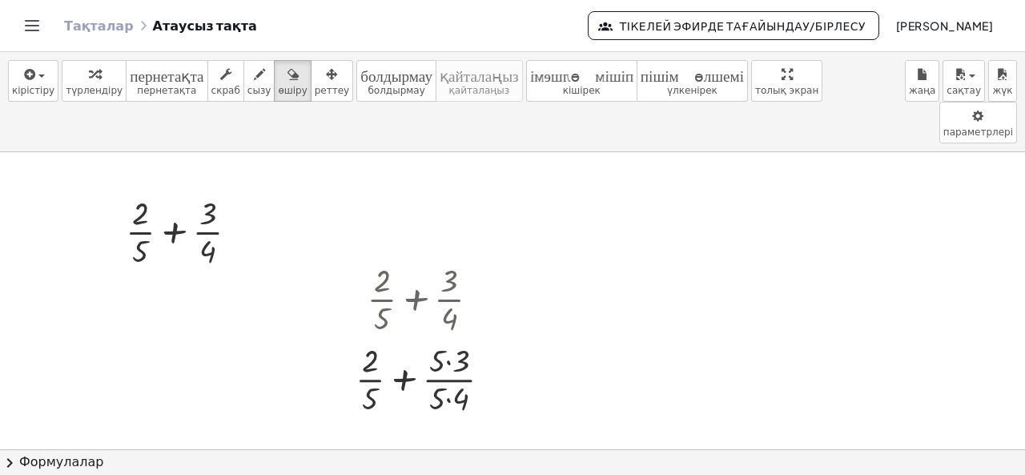
click at [288, 74] on icon "button" at bounding box center [293, 74] width 11 height 19
drag, startPoint x: 388, startPoint y: 249, endPoint x: 511, endPoint y: 312, distance: 138.3
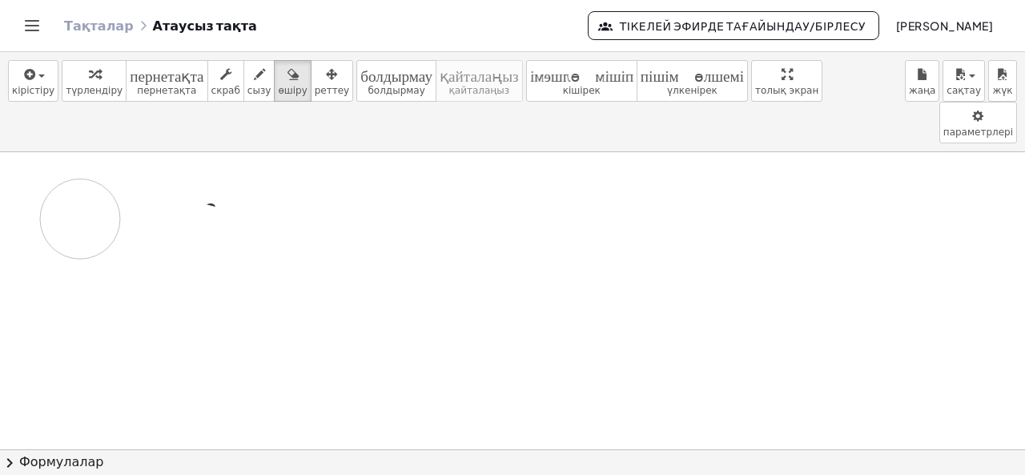
drag, startPoint x: 470, startPoint y: 322, endPoint x: 80, endPoint y: 176, distance: 416.4
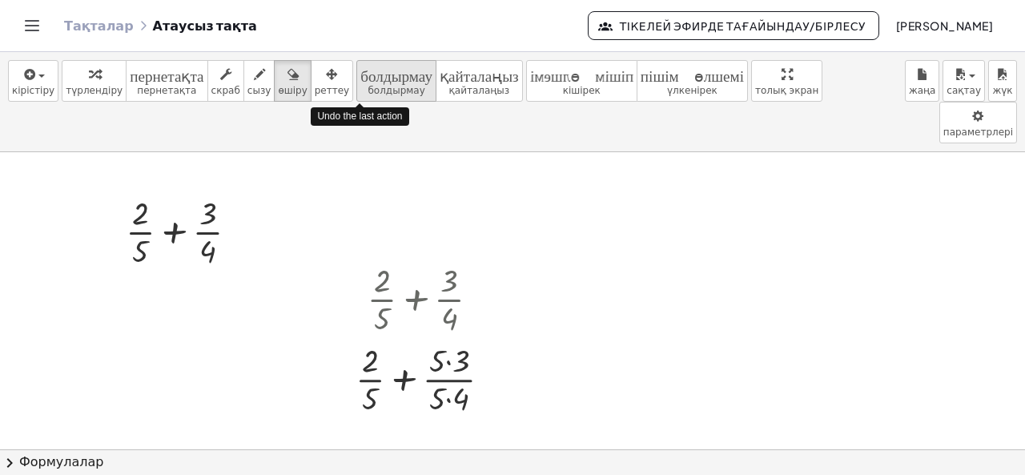
click at [376, 86] on font "болдырмау" at bounding box center [396, 90] width 57 height 11
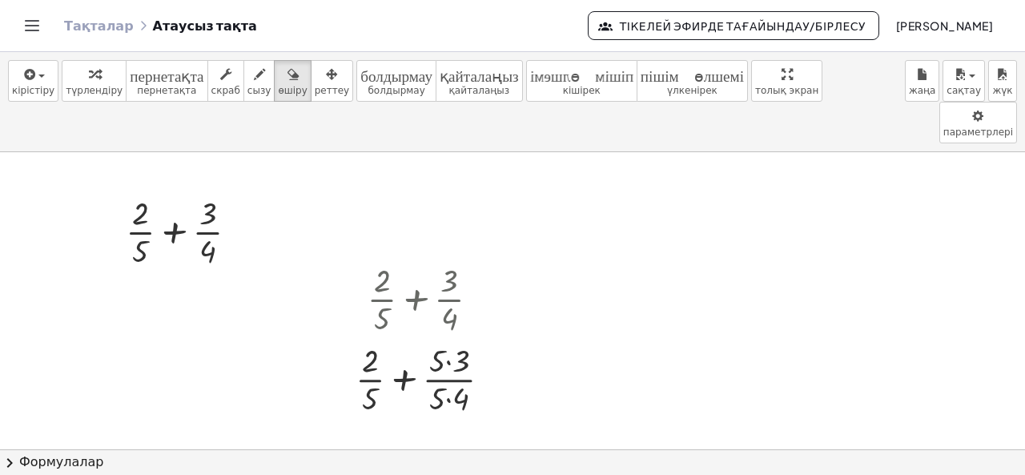
click at [288, 71] on icon "button" at bounding box center [293, 74] width 11 height 19
click at [368, 85] on font "болдырмау" at bounding box center [396, 90] width 57 height 11
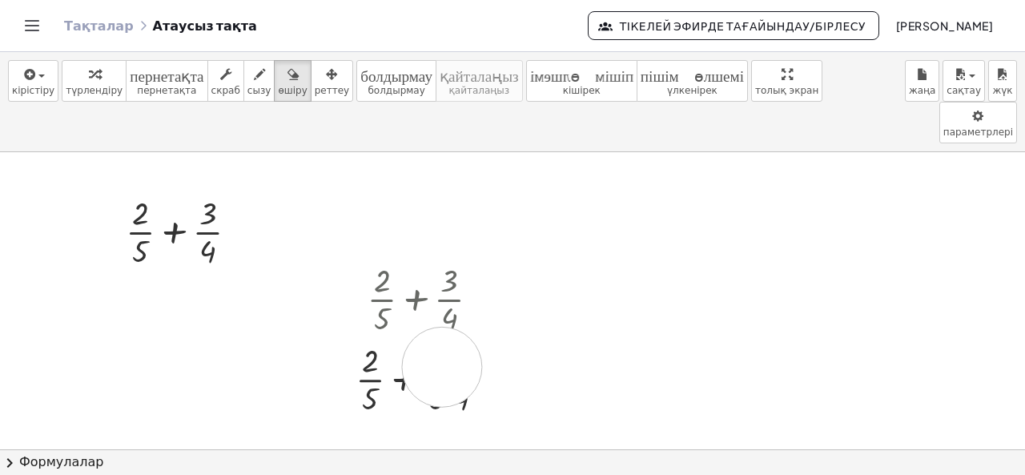
drag, startPoint x: 362, startPoint y: 332, endPoint x: 371, endPoint y: 305, distance: 28.6
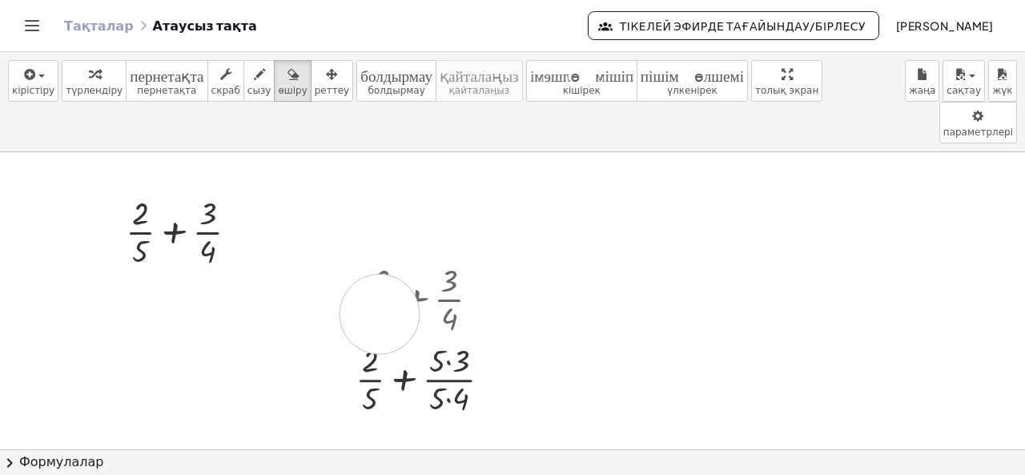
drag, startPoint x: 380, startPoint y: 272, endPoint x: 408, endPoint y: 269, distance: 28.9
drag, startPoint x: 420, startPoint y: 267, endPoint x: 436, endPoint y: 267, distance: 16.0
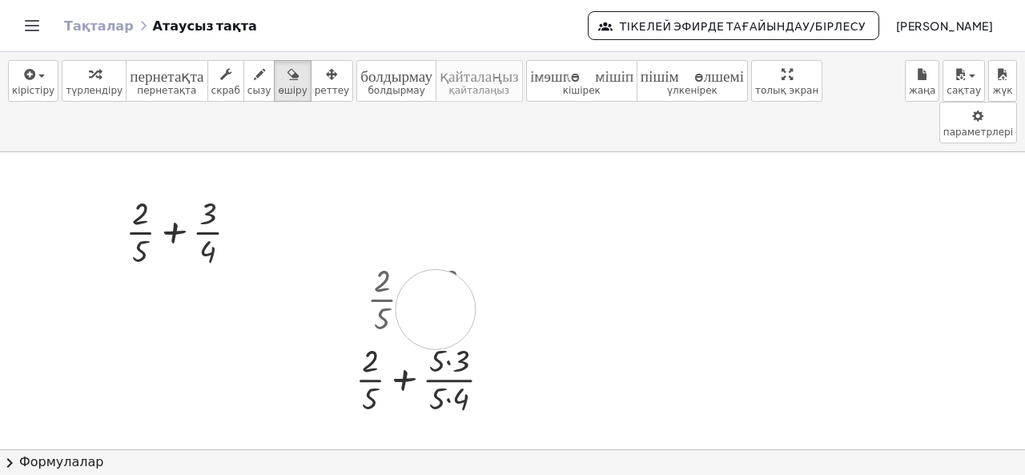
click at [360, 74] on font "болдырмау" at bounding box center [396, 73] width 72 height 15
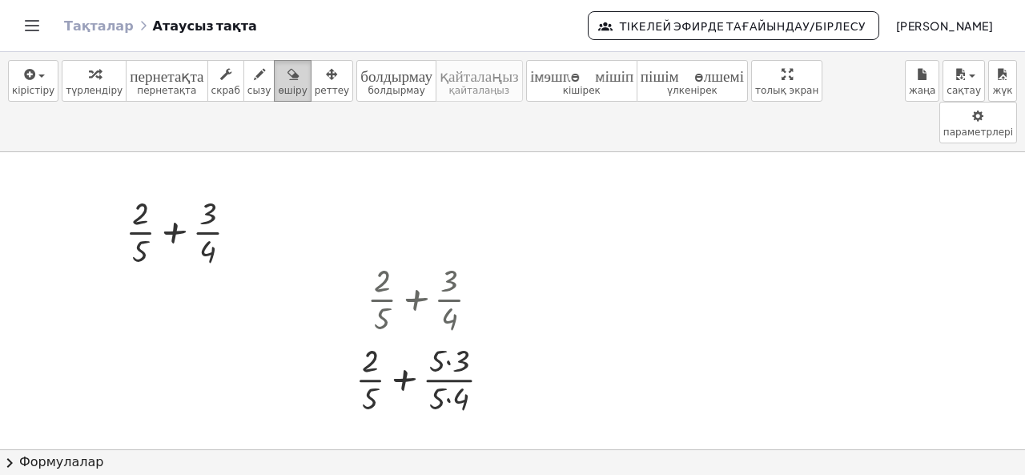
drag, startPoint x: 265, startPoint y: 82, endPoint x: 270, endPoint y: 91, distance: 10.0
click at [288, 81] on icon "button" at bounding box center [293, 74] width 11 height 19
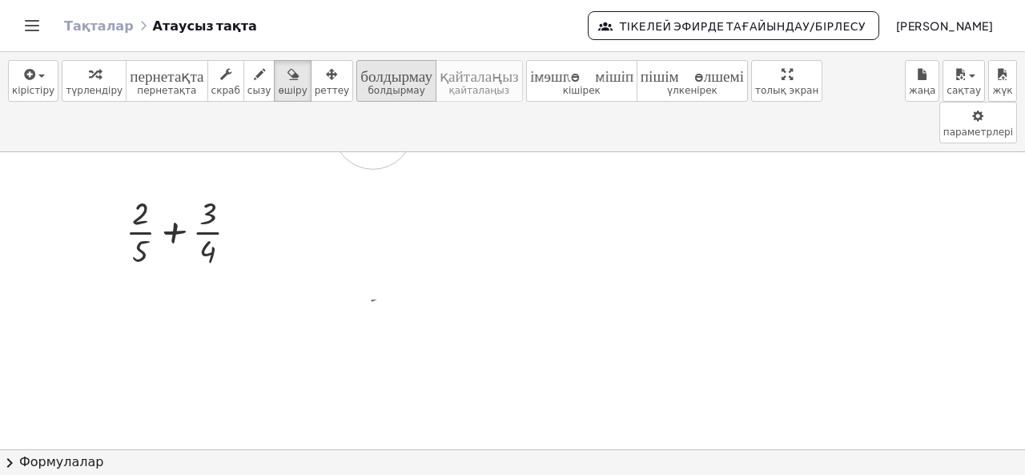
drag, startPoint x: 436, startPoint y: 304, endPoint x: 373, endPoint y: 87, distance: 225.9
click at [373, 87] on div "кірістіру біреуін таңдаңыз: Математикалық өрнек Функция Мәтін Youtube бейне Гра…" at bounding box center [512, 263] width 1025 height 423
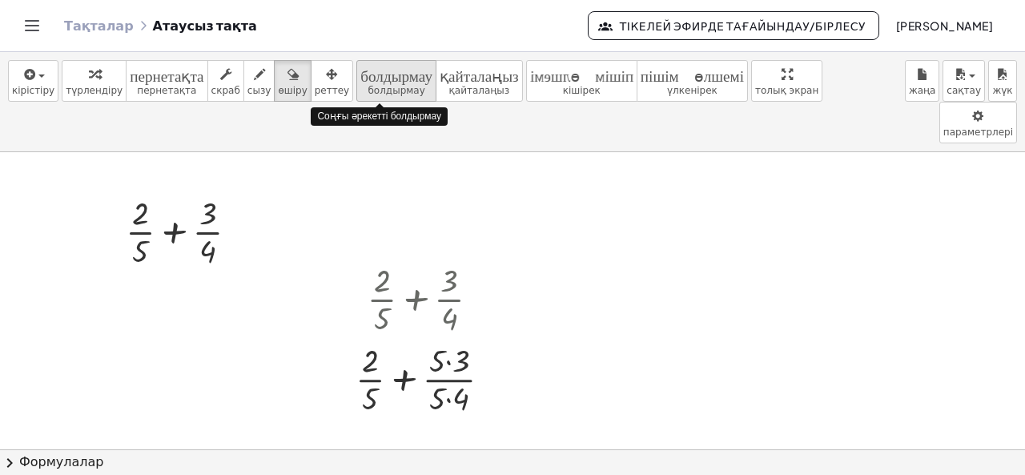
click at [373, 87] on font "болдырмау" at bounding box center [396, 90] width 57 height 11
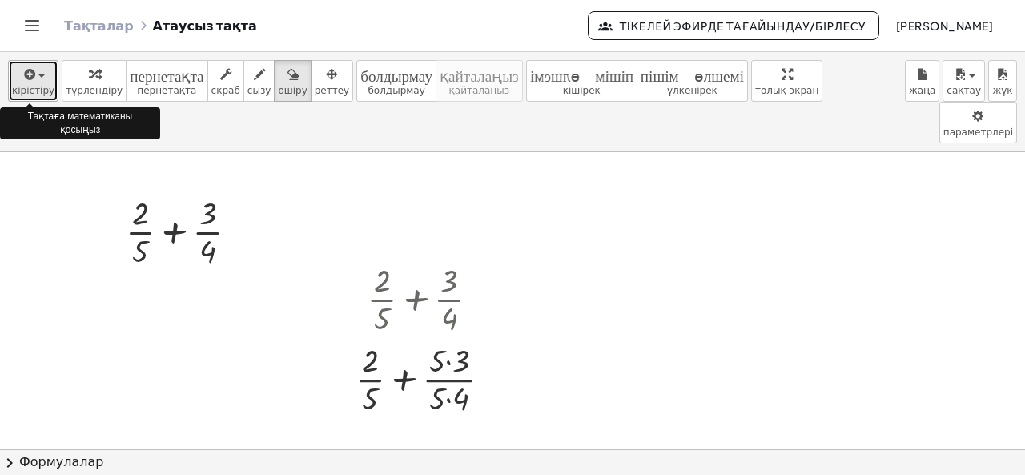
click at [32, 68] on icon "button" at bounding box center [29, 74] width 14 height 19
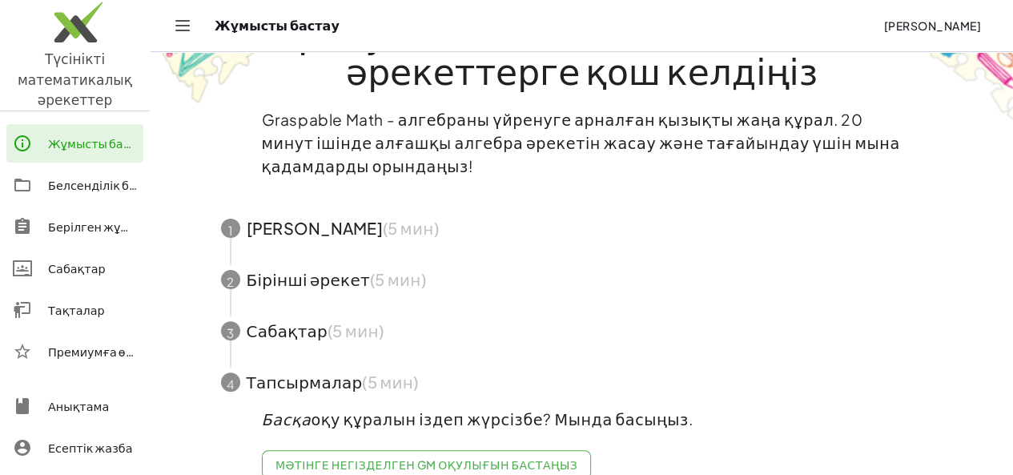
scroll to position [111, 0]
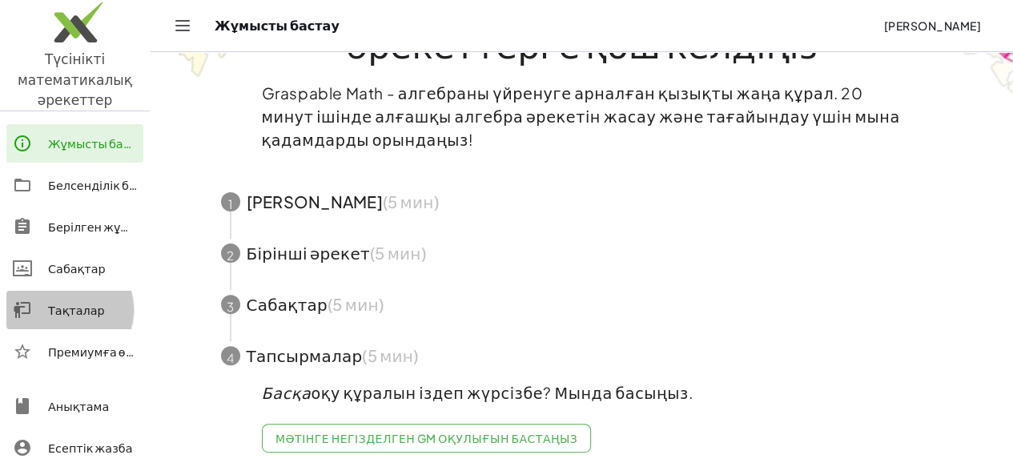
click at [70, 303] on font "Тақталар" at bounding box center [76, 310] width 57 height 14
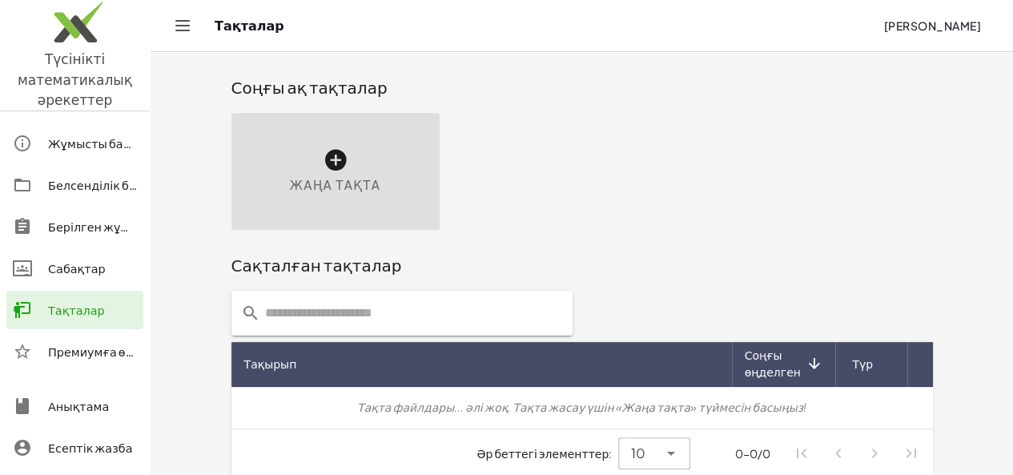
click at [293, 154] on div "Жаңа тақта" at bounding box center [335, 171] width 208 height 117
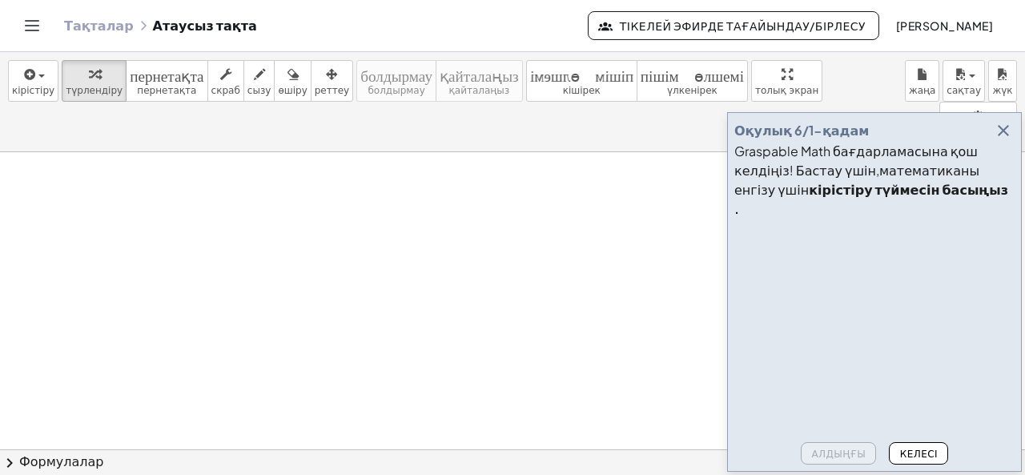
click at [924, 448] on font "Келесі" at bounding box center [919, 454] width 38 height 12
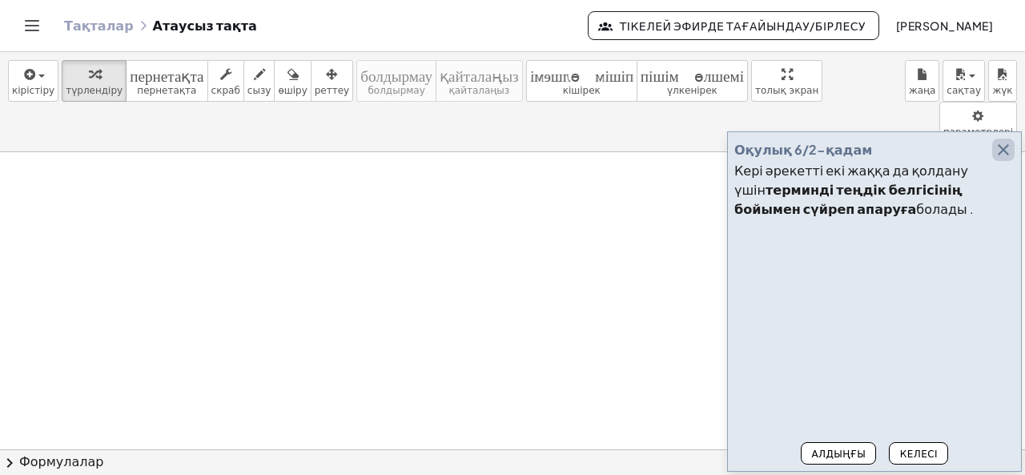
click at [1003, 151] on icon "button" at bounding box center [1003, 149] width 19 height 19
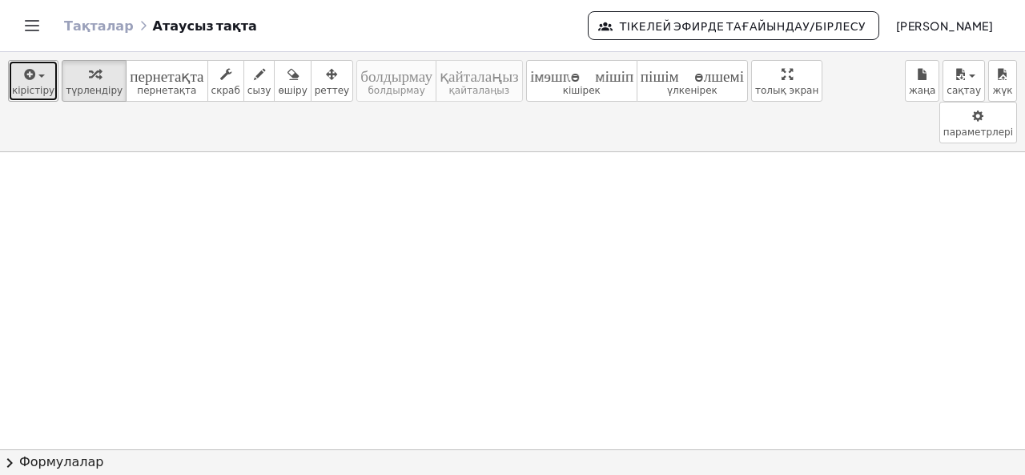
click at [27, 66] on icon "button" at bounding box center [29, 74] width 14 height 19
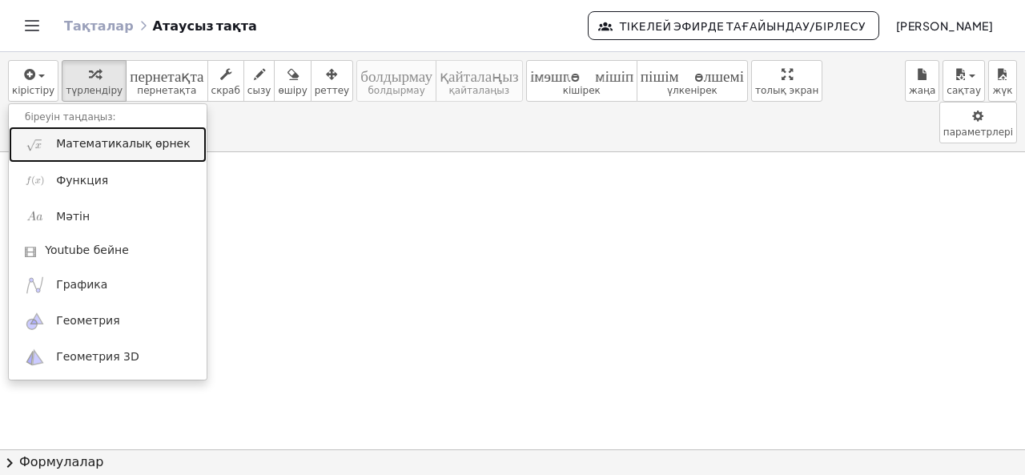
click at [52, 142] on link "Математикалық өрнек" at bounding box center [108, 145] width 198 height 36
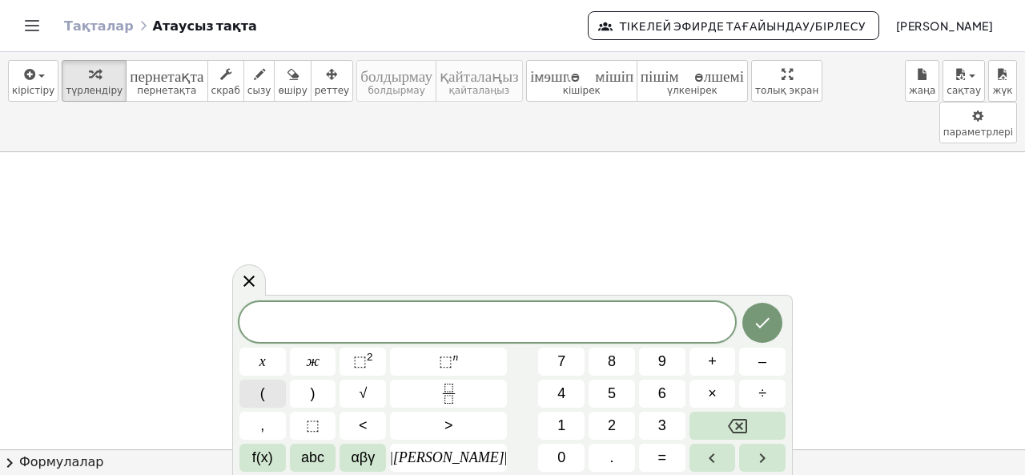
click at [265, 390] on font "(" at bounding box center [262, 393] width 5 height 16
click at [623, 317] on span "( ) ​" at bounding box center [487, 321] width 496 height 26
click at [483, 320] on span "​" at bounding box center [487, 321] width 9 height 19
click at [315, 454] on font "abc" at bounding box center [312, 457] width 23 height 16
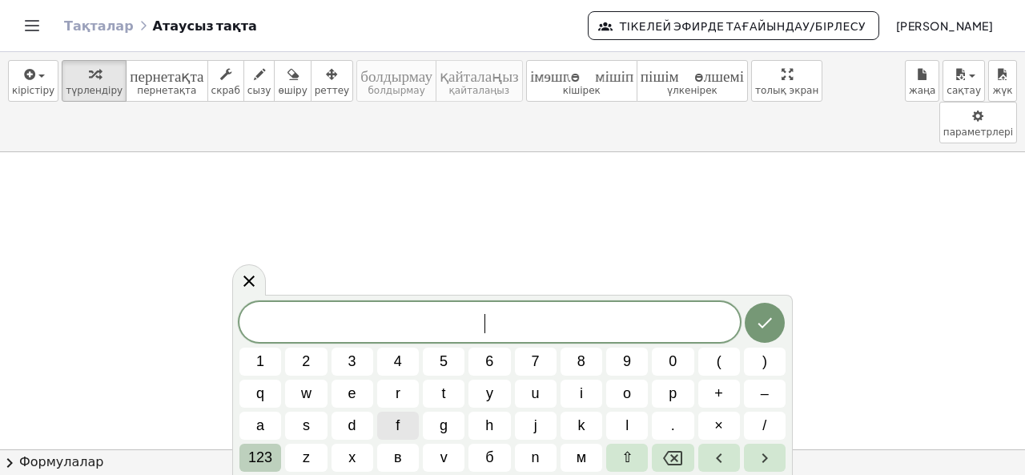
click at [264, 454] on font "123" at bounding box center [260, 457] width 24 height 16
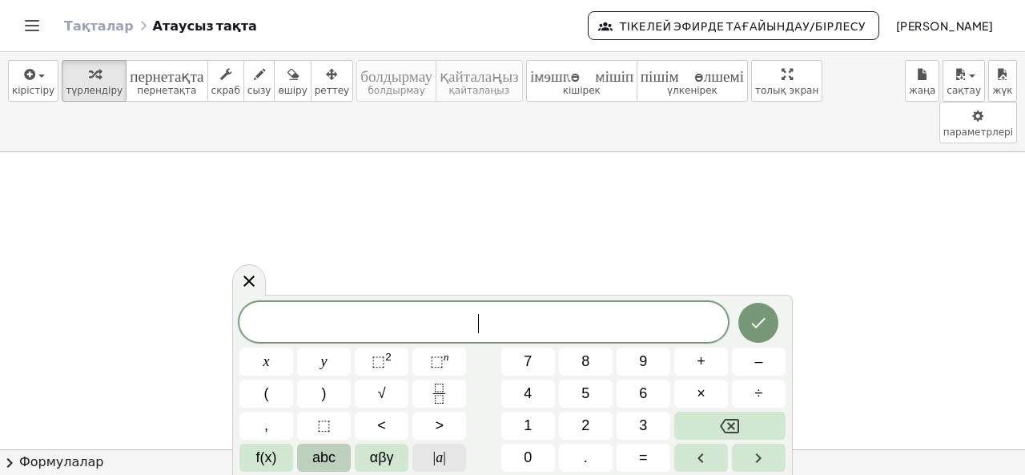
click at [447, 451] on button "| a |" at bounding box center [439, 458] width 54 height 28
click at [378, 453] on span "αβγ" at bounding box center [382, 458] width 24 height 22
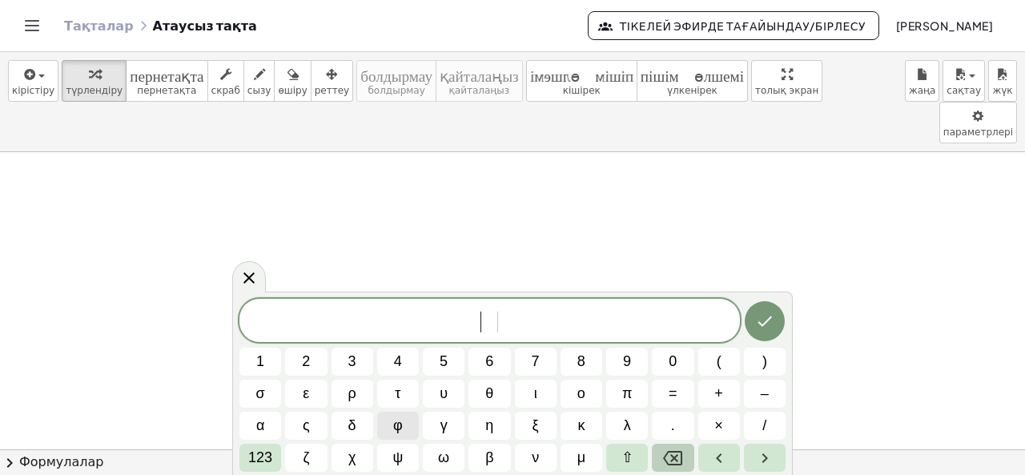
click at [678, 453] on icon "Backspace" at bounding box center [672, 458] width 19 height 19
click at [256, 455] on font "123" at bounding box center [260, 457] width 24 height 16
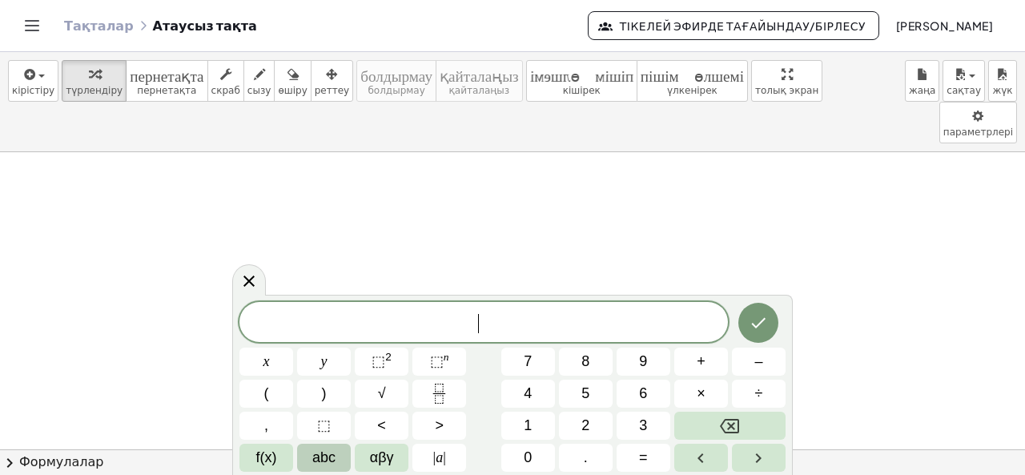
click at [324, 459] on span "abc" at bounding box center [323, 458] width 23 height 22
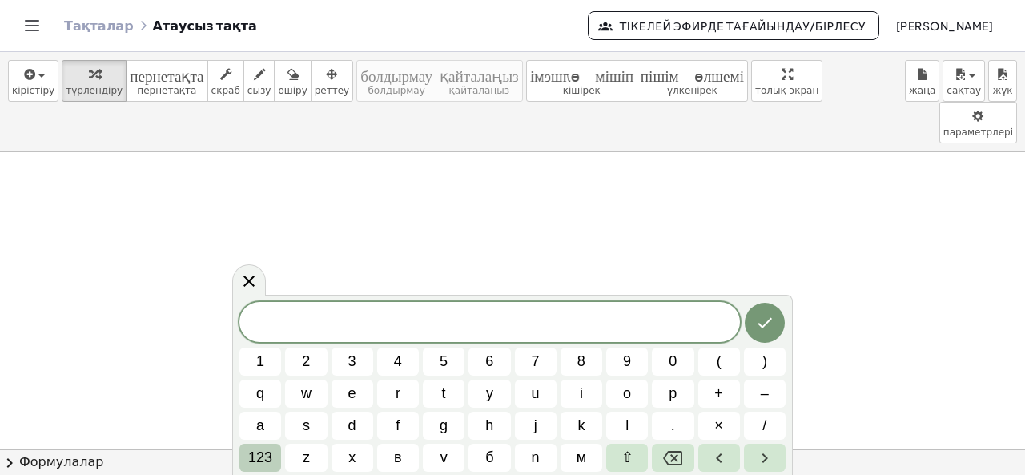
click at [258, 449] on font "123" at bounding box center [260, 457] width 24 height 16
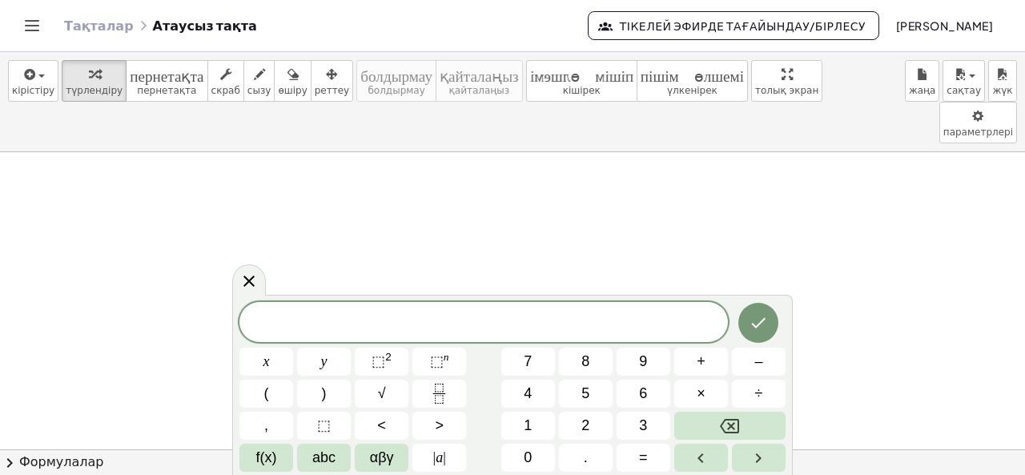
click at [358, 320] on span "​" at bounding box center [483, 323] width 489 height 22
click at [269, 396] on button "(" at bounding box center [266, 394] width 54 height 28
click at [528, 419] on span "1" at bounding box center [528, 426] width 8 height 22
click at [584, 387] on span "5" at bounding box center [585, 394] width 8 height 22
click at [272, 356] on button "x" at bounding box center [266, 362] width 54 height 28
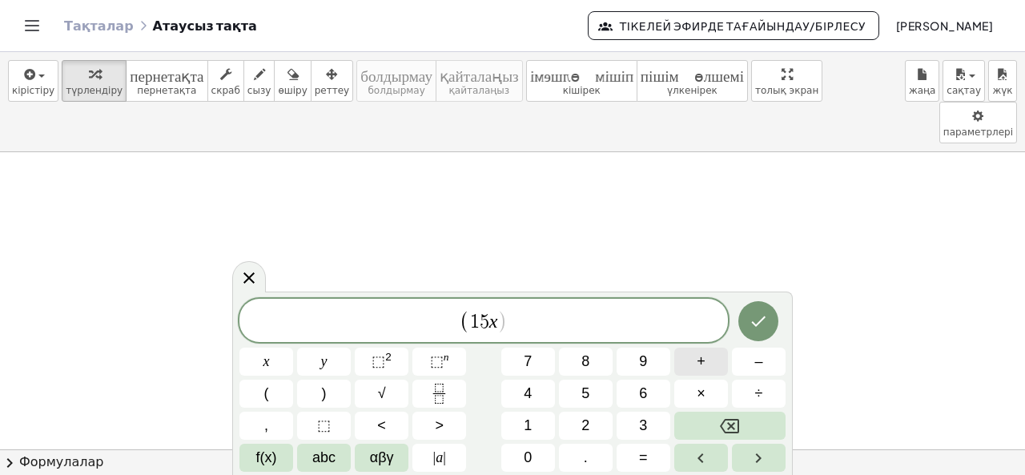
click at [703, 361] on span "+" at bounding box center [701, 362] width 9 height 22
click at [651, 422] on button "3" at bounding box center [644, 426] width 54 height 28
click at [333, 393] on button ")" at bounding box center [324, 394] width 54 height 28
click at [646, 457] on span "=" at bounding box center [643, 458] width 9 height 22
click at [535, 388] on button "4" at bounding box center [528, 394] width 54 height 28
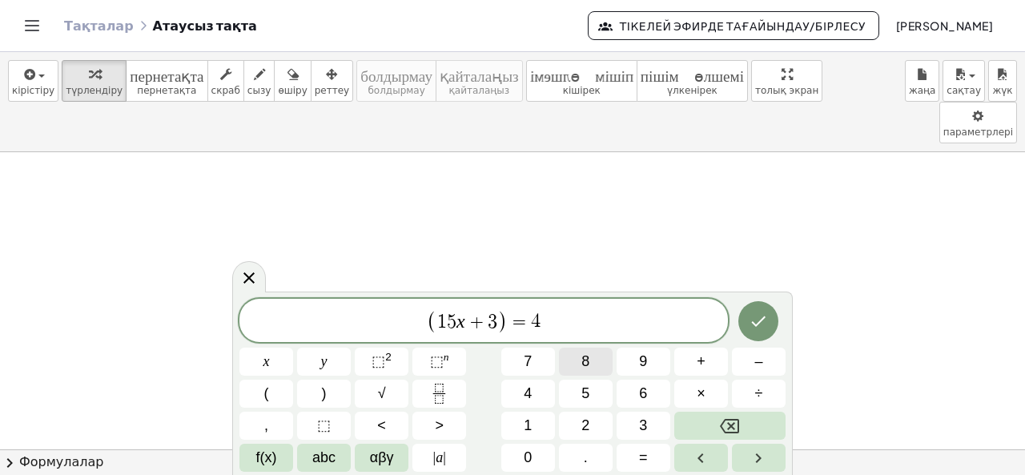
click at [587, 360] on span "8" at bounding box center [585, 362] width 8 height 22
click at [759, 316] on icon "Дайын" at bounding box center [758, 321] width 19 height 19
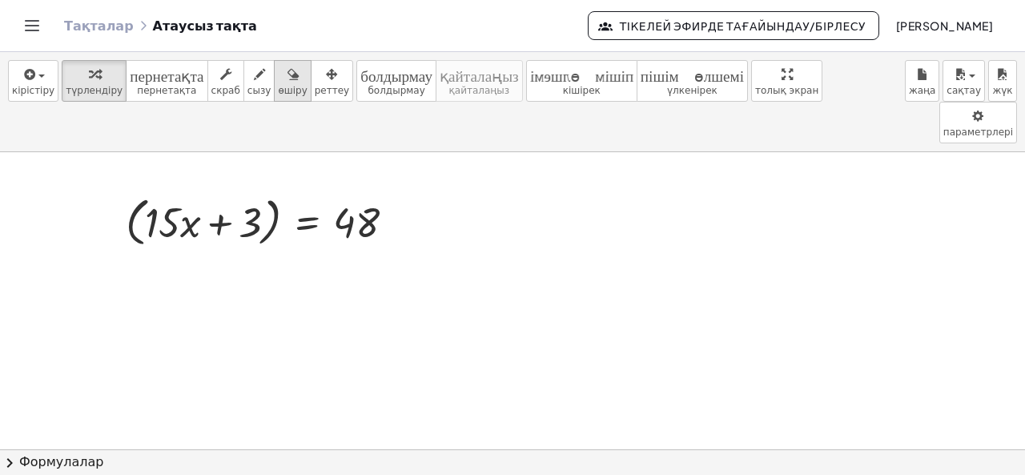
click at [288, 78] on icon "button" at bounding box center [293, 74] width 11 height 19
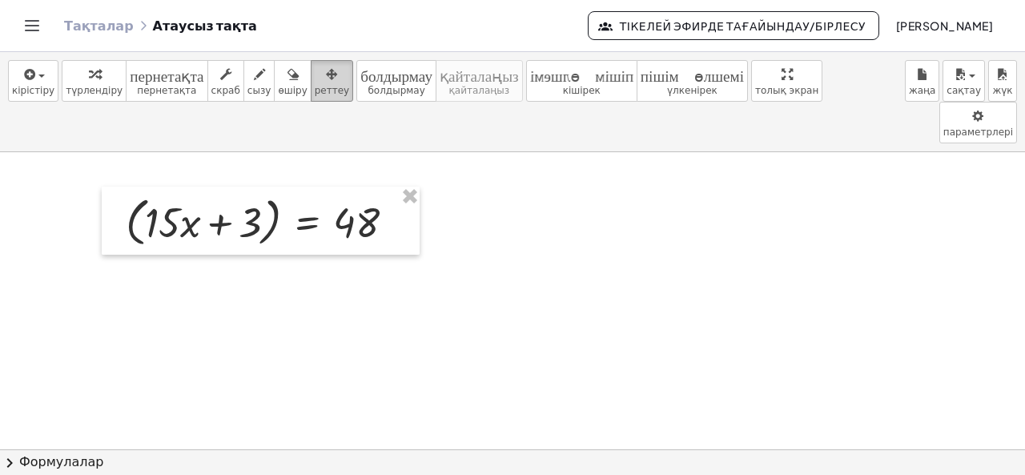
click at [326, 79] on icon "button" at bounding box center [331, 74] width 11 height 19
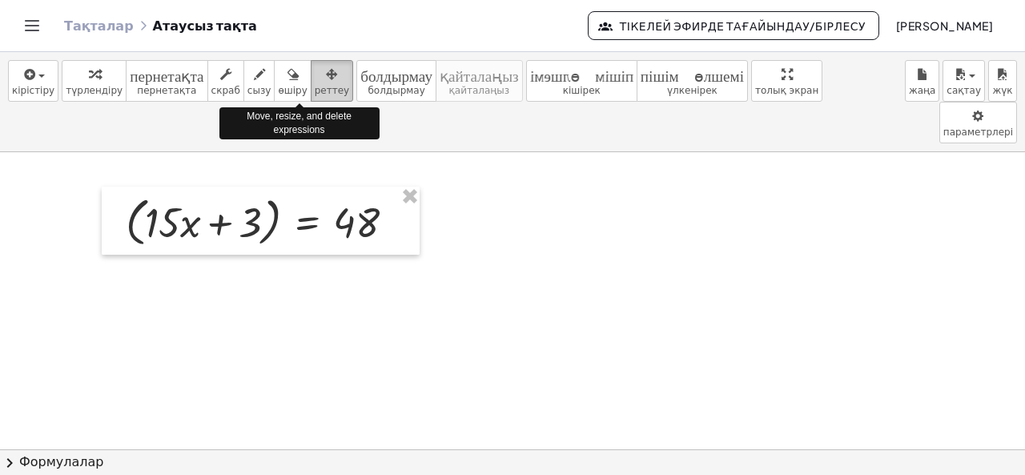
click at [326, 74] on icon "button" at bounding box center [331, 74] width 11 height 19
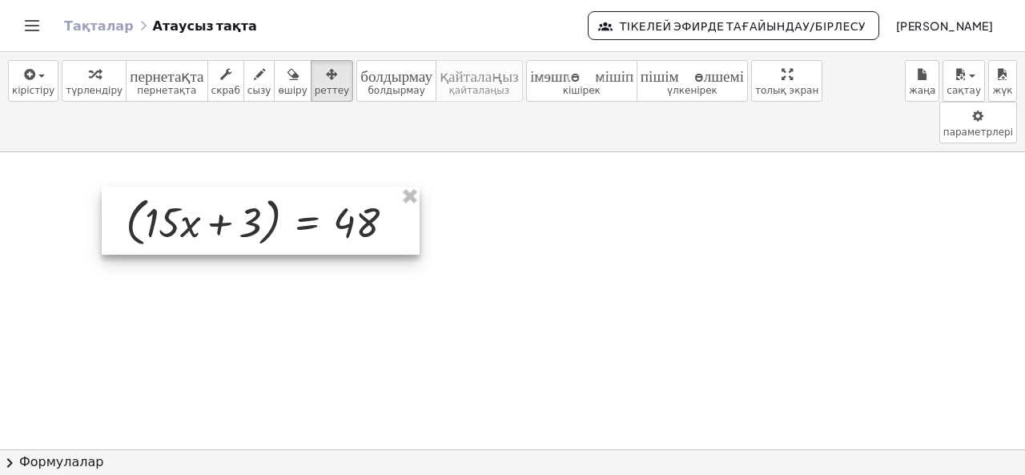
click at [351, 187] on div at bounding box center [261, 221] width 318 height 69
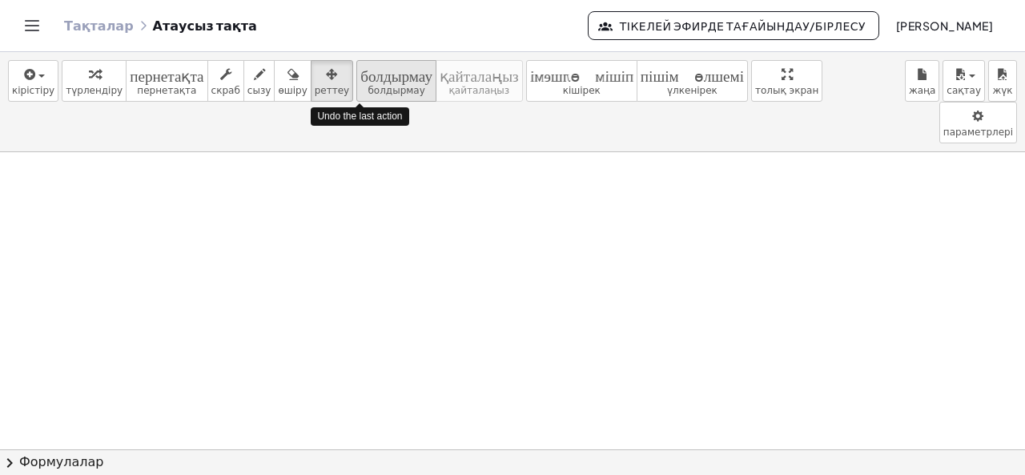
click at [379, 89] on font "болдырмау" at bounding box center [396, 90] width 57 height 11
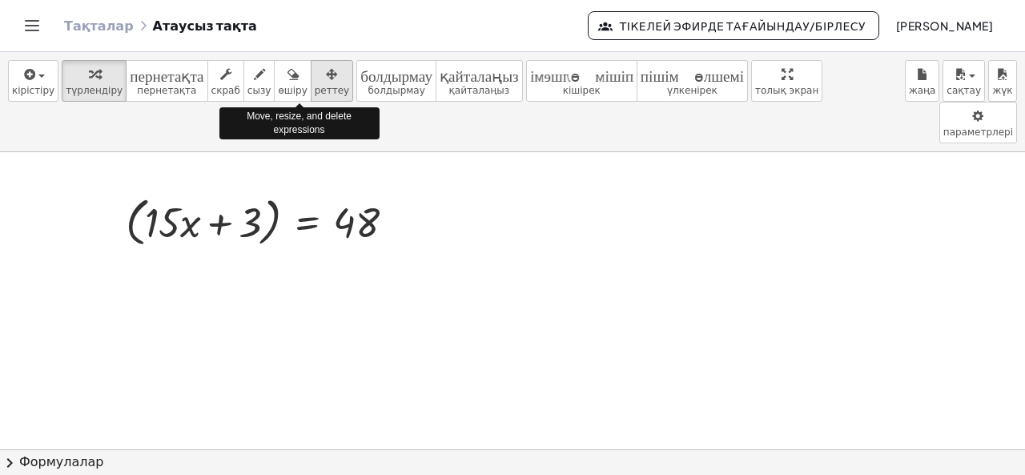
click at [326, 72] on icon "button" at bounding box center [331, 74] width 11 height 19
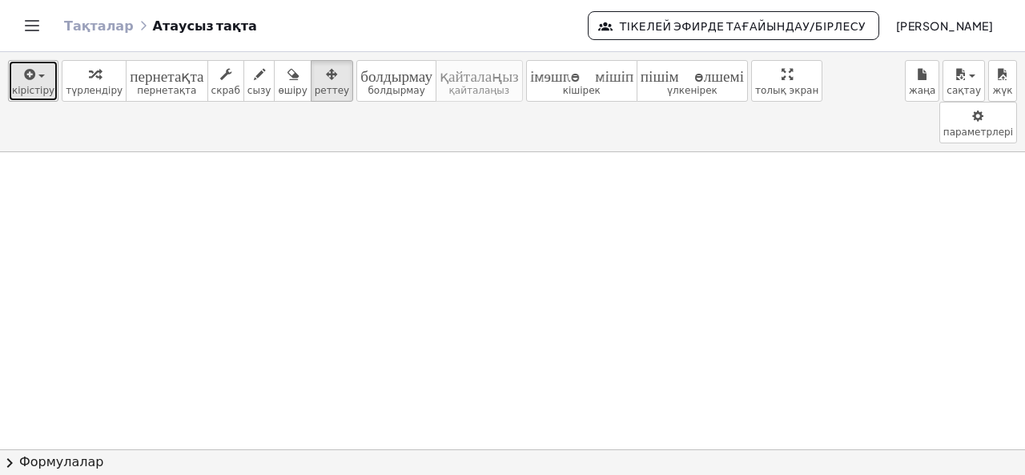
click at [32, 72] on icon "button" at bounding box center [29, 74] width 14 height 19
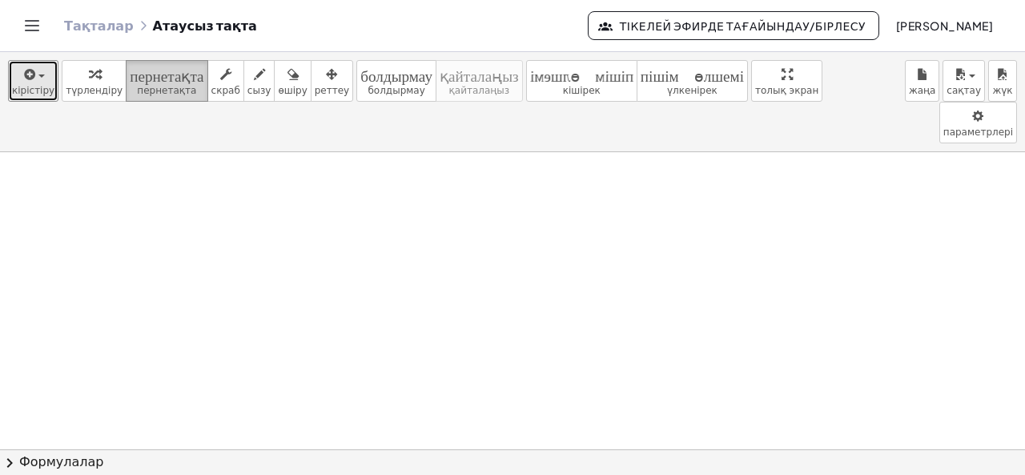
click at [155, 82] on icon "пернетақта" at bounding box center [167, 74] width 74 height 19
click at [158, 79] on font "пернетақта" at bounding box center [167, 73] width 74 height 15
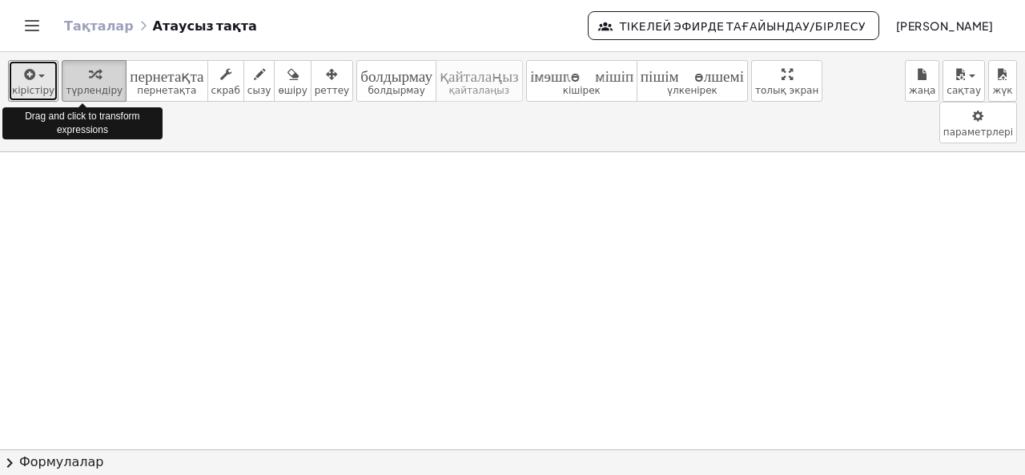
click at [89, 76] on icon "button" at bounding box center [94, 74] width 11 height 19
click at [31, 78] on icon "button" at bounding box center [29, 74] width 14 height 19
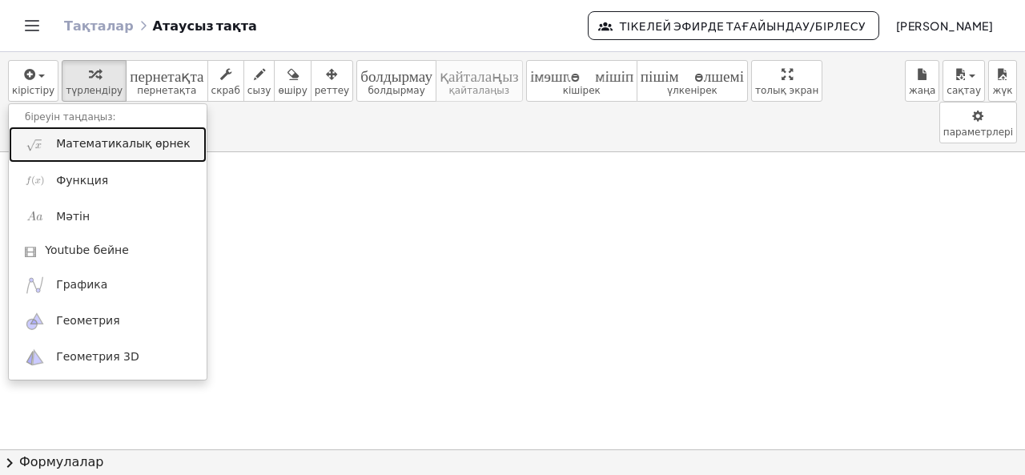
click at [62, 145] on font "Математикалық өрнек" at bounding box center [123, 143] width 134 height 13
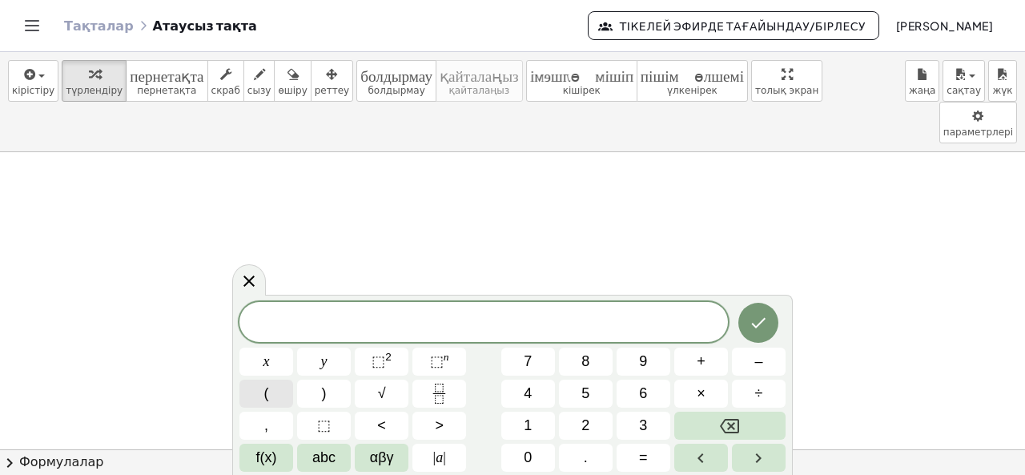
click at [274, 394] on button "(" at bounding box center [266, 394] width 54 height 28
click at [736, 417] on icon "Backspace" at bounding box center [729, 426] width 19 height 19
click at [593, 393] on button "5" at bounding box center [586, 394] width 54 height 28
click at [264, 391] on span "(" at bounding box center [266, 394] width 5 height 22
click at [275, 364] on button "x" at bounding box center [266, 362] width 54 height 28
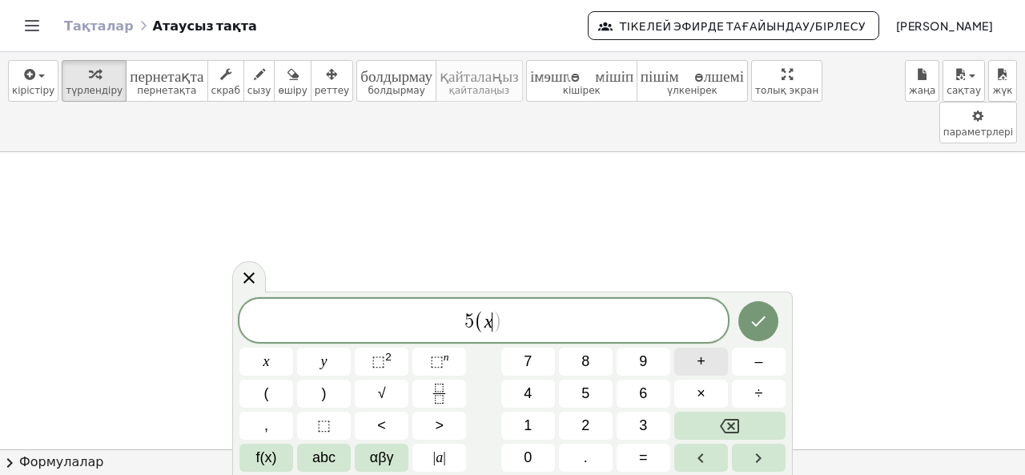
click at [700, 359] on span "+" at bounding box center [701, 362] width 9 height 22
click at [645, 421] on span "3" at bounding box center [643, 426] width 8 height 22
click at [327, 390] on button ")" at bounding box center [324, 394] width 54 height 28
click at [651, 454] on button "=" at bounding box center [644, 458] width 54 height 28
click at [648, 395] on button "6" at bounding box center [644, 394] width 54 height 28
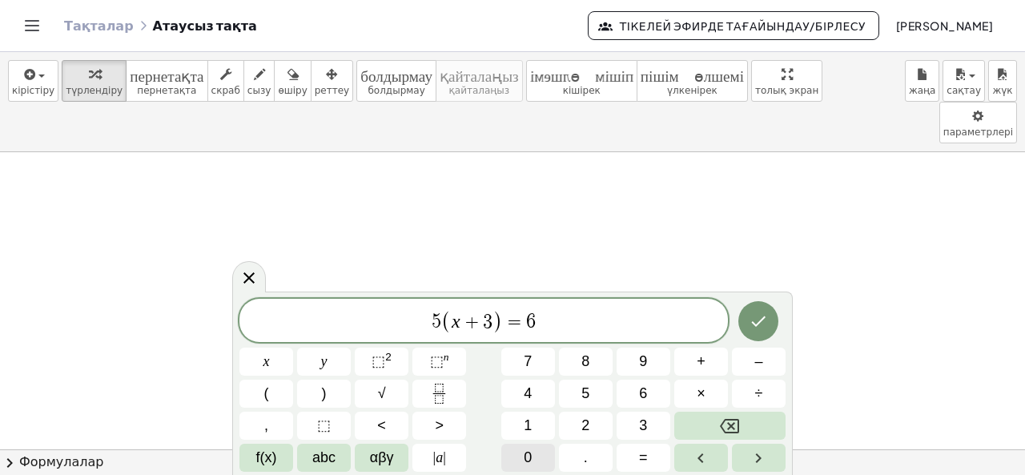
click at [540, 457] on button "0" at bounding box center [528, 458] width 54 height 28
click at [759, 321] on icon "Дайын" at bounding box center [758, 321] width 19 height 19
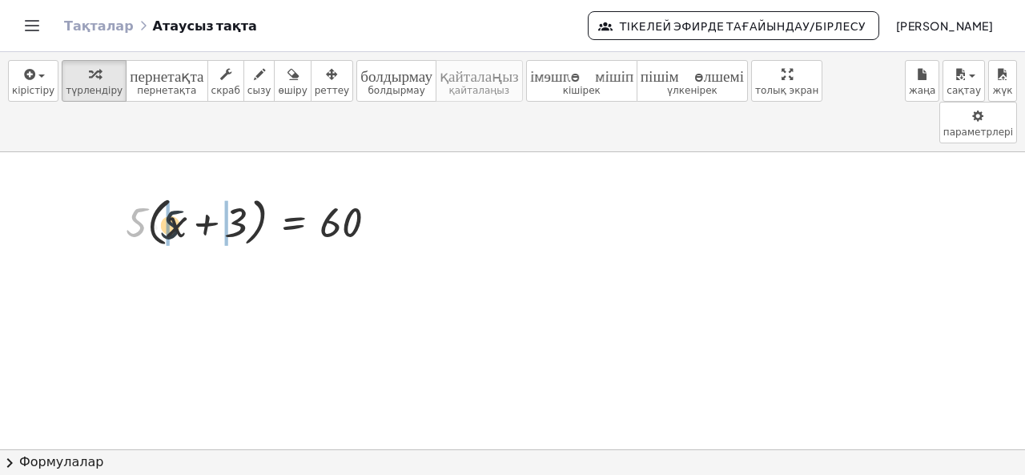
drag, startPoint x: 135, startPoint y: 183, endPoint x: 167, endPoint y: 186, distance: 32.1
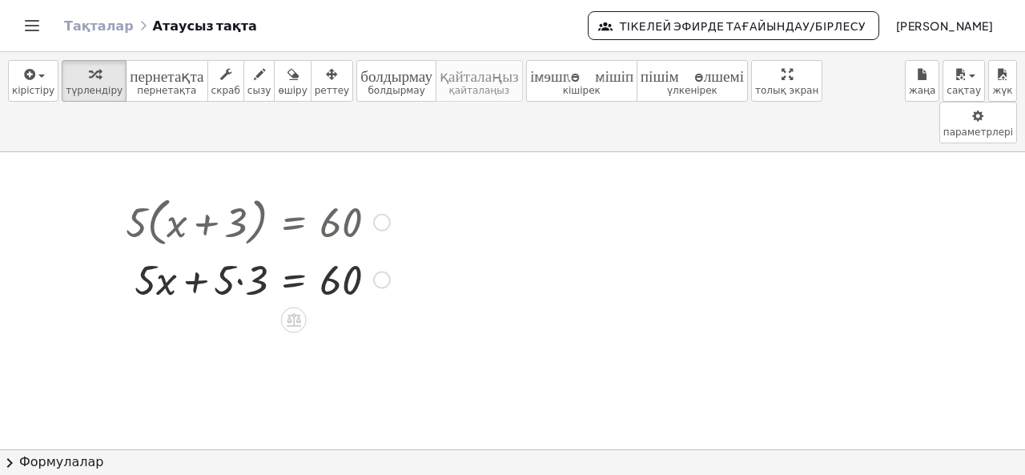
click at [240, 251] on div at bounding box center [258, 278] width 280 height 54
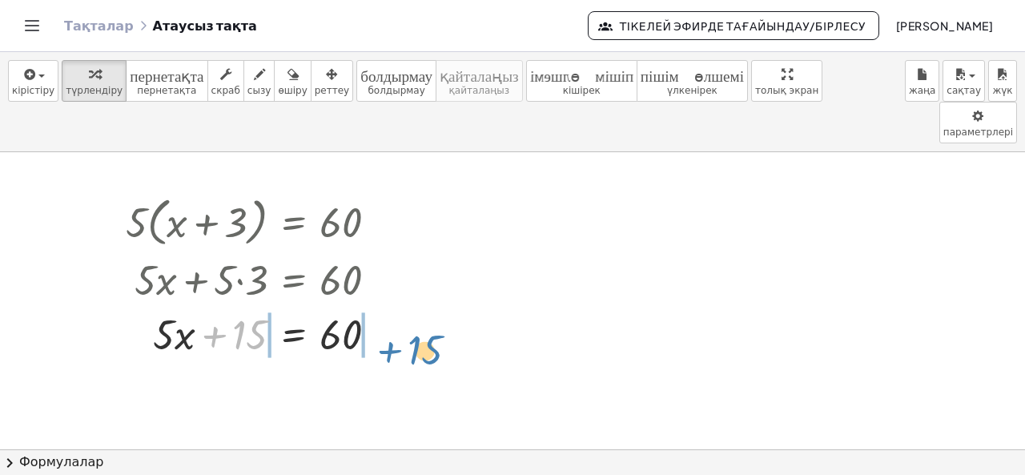
drag, startPoint x: 254, startPoint y: 302, endPoint x: 429, endPoint y: 318, distance: 176.1
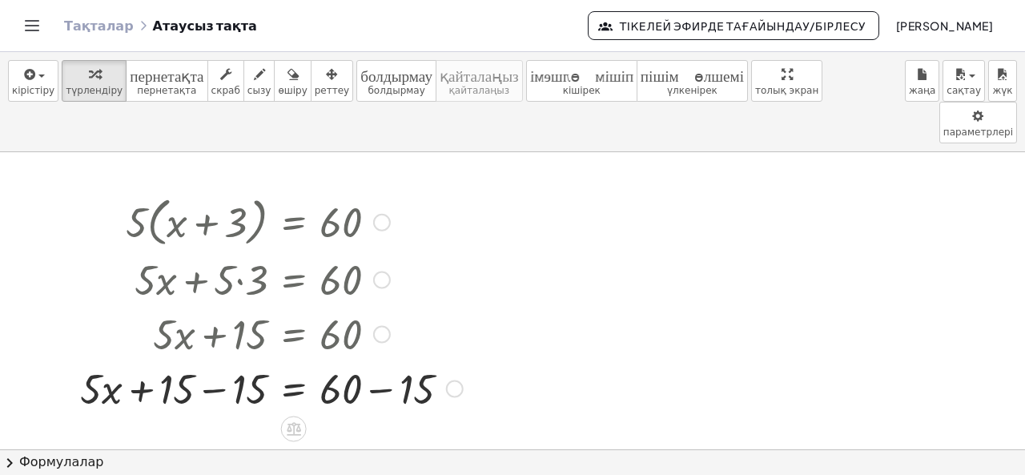
click at [215, 360] on div at bounding box center [271, 387] width 399 height 54
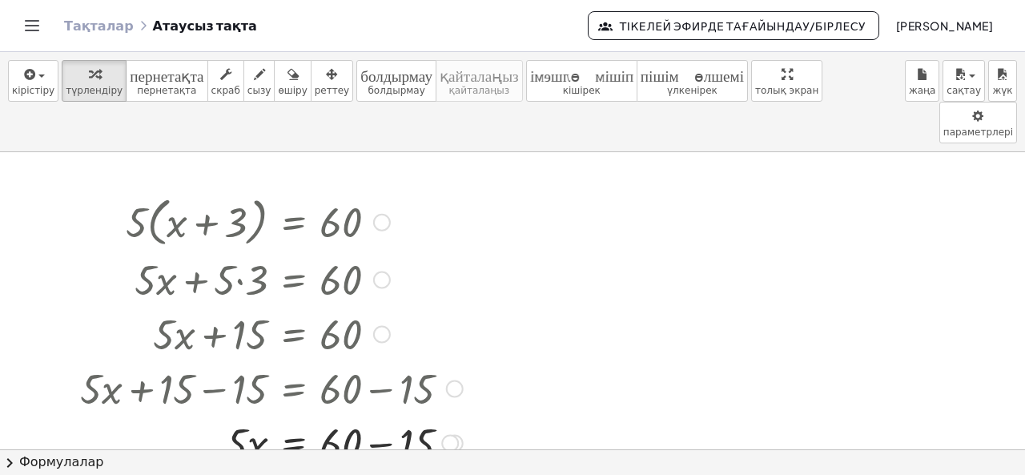
click at [376, 360] on div at bounding box center [271, 387] width 399 height 54
click at [388, 414] on div at bounding box center [271, 441] width 399 height 54
drag, startPoint x: 261, startPoint y: 393, endPoint x: 361, endPoint y: 396, distance: 100.2
click at [361, 414] on div at bounding box center [271, 441] width 399 height 54
click at [245, 401] on div at bounding box center [271, 441] width 399 height 80
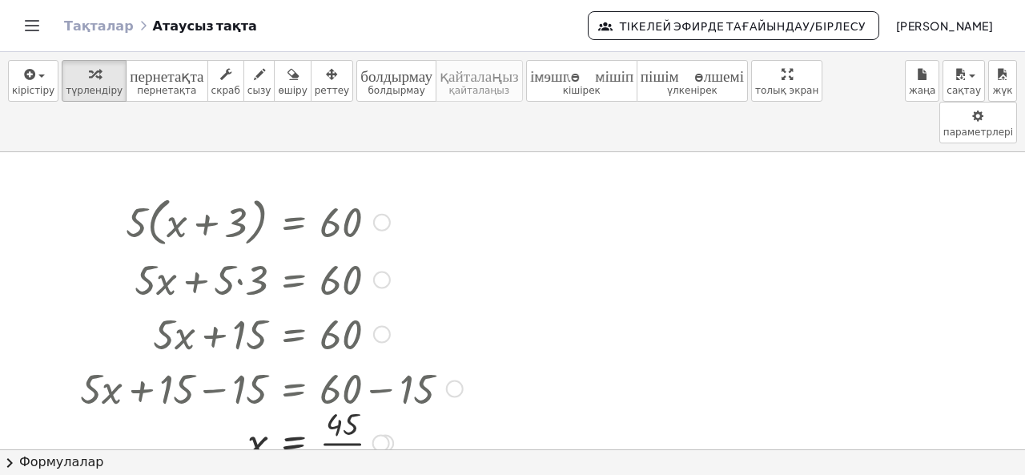
click at [343, 401] on div at bounding box center [271, 441] width 399 height 80
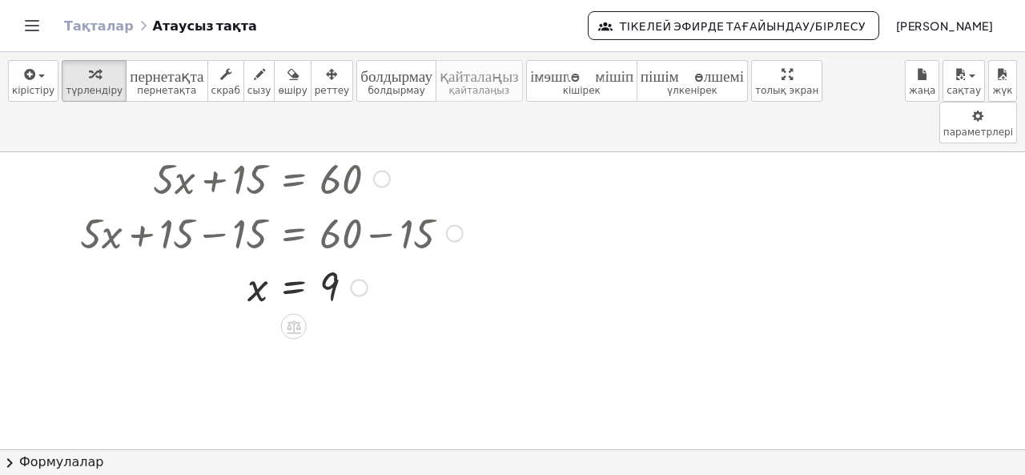
scroll to position [160, 0]
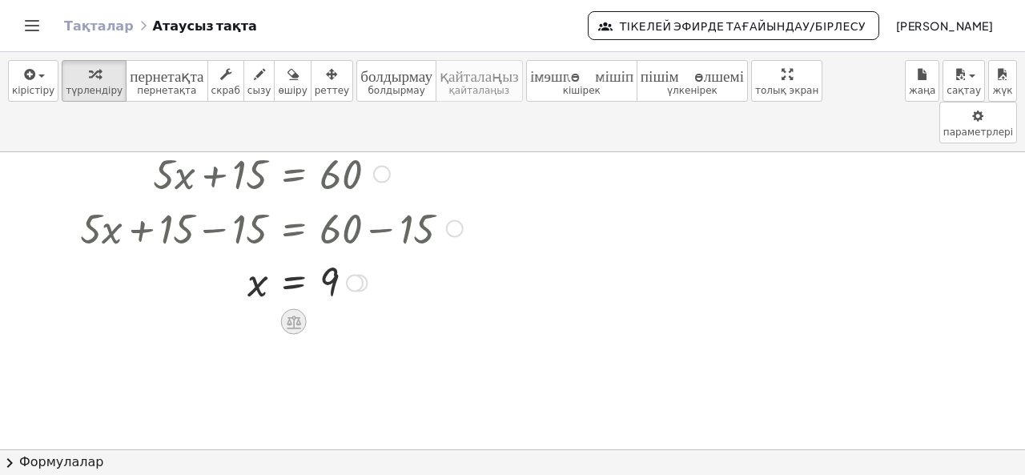
click at [290, 316] on icon at bounding box center [294, 323] width 14 height 14
click at [295, 313] on font "×" at bounding box center [294, 322] width 10 height 18
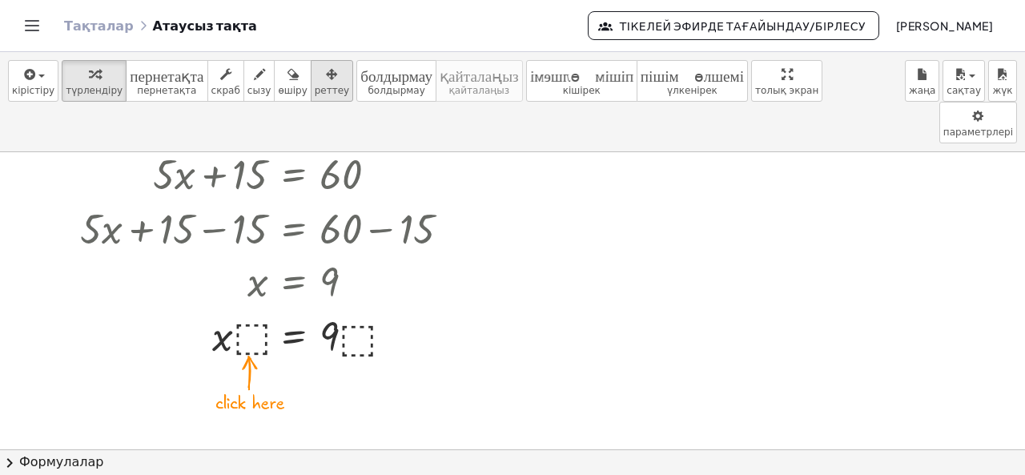
click at [326, 74] on icon "button" at bounding box center [331, 74] width 11 height 19
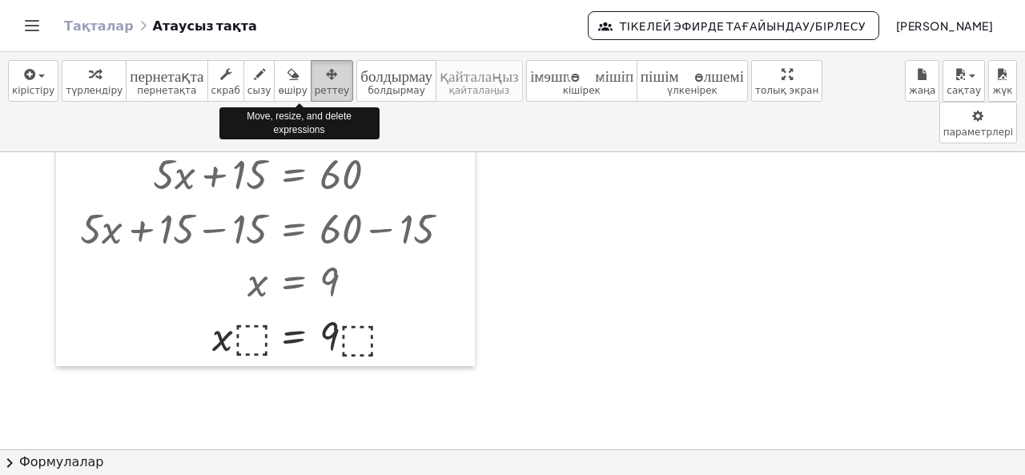
click at [316, 74] on button "реттеу" at bounding box center [332, 81] width 42 height 42
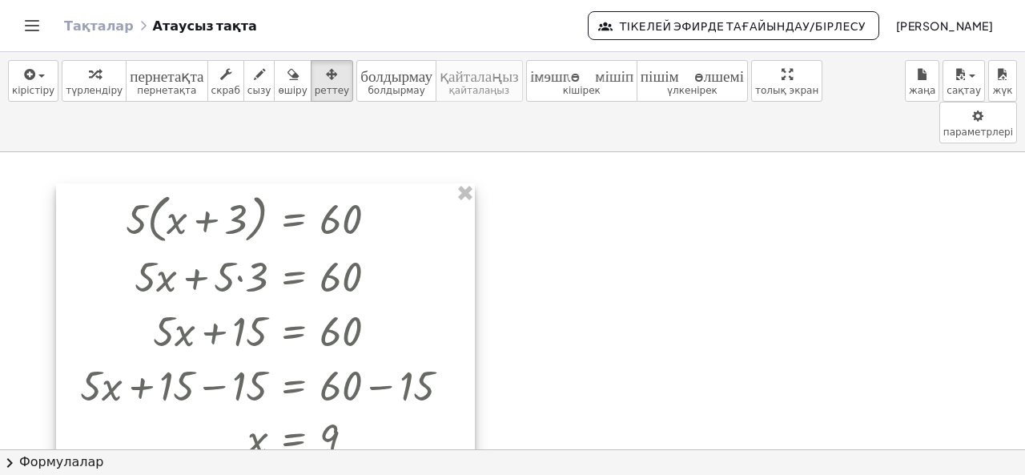
scroll to position [0, 0]
